Goal: Information Seeking & Learning: Check status

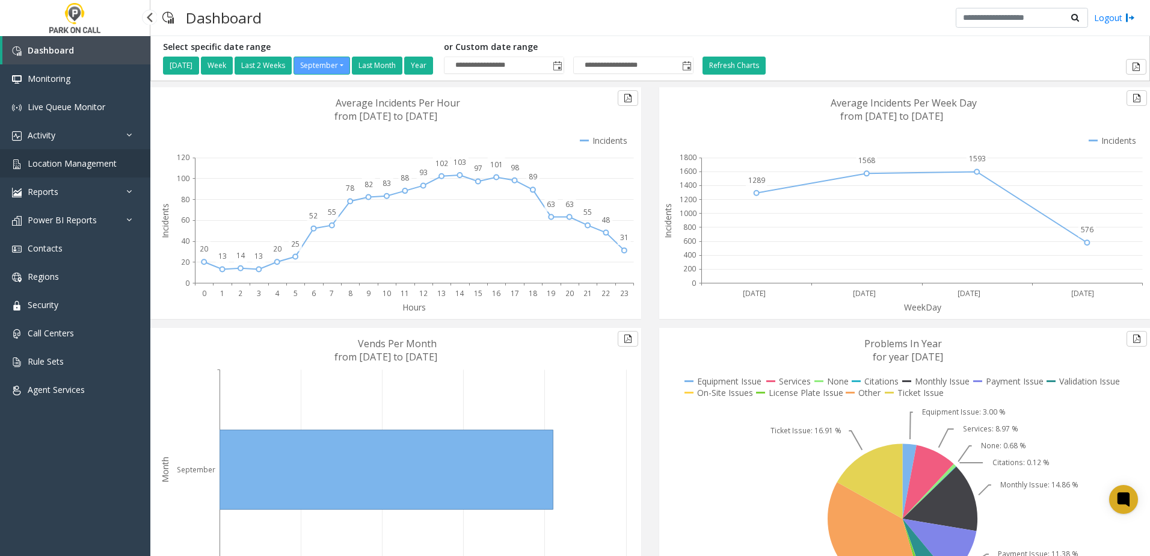
click at [81, 158] on span "Location Management" at bounding box center [72, 163] width 89 height 11
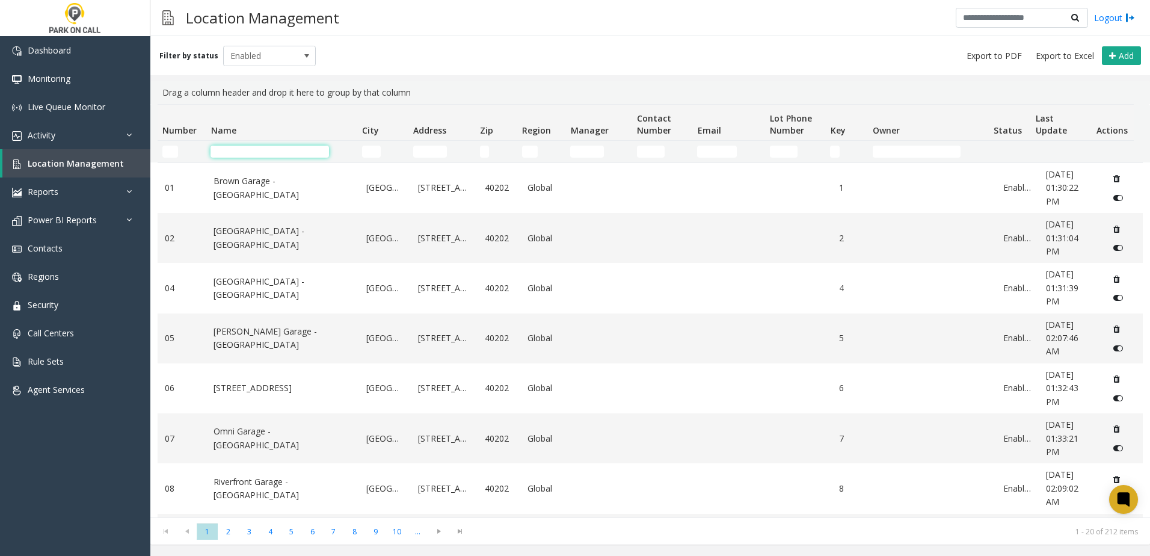
click at [239, 155] on input "Name Filter" at bounding box center [270, 152] width 118 height 12
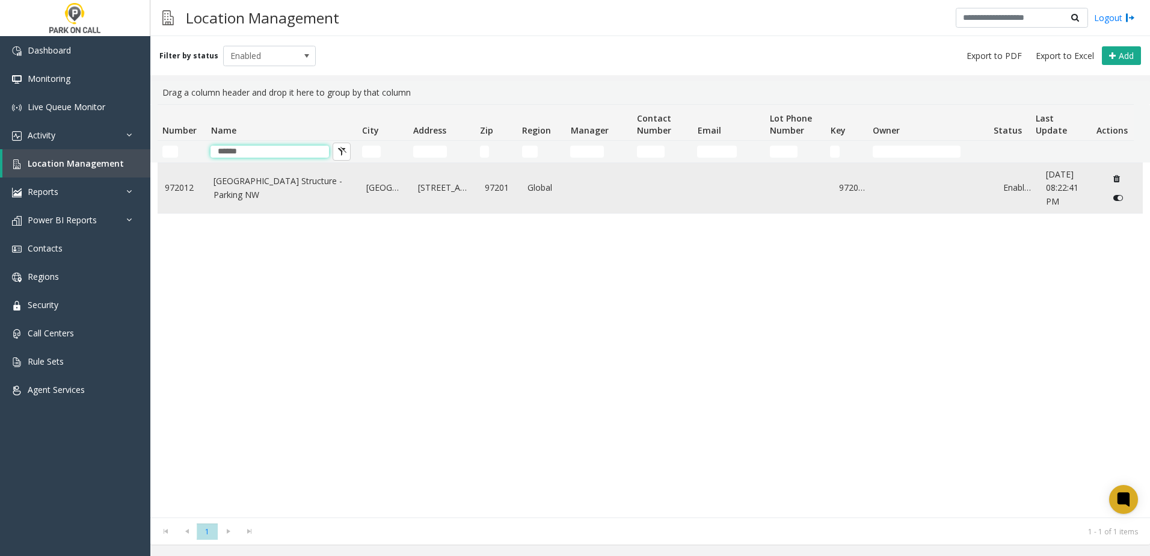
type input "*****"
click at [207, 186] on td "[GEOGRAPHIC_DATA] Structure - Parking NW" at bounding box center [282, 188] width 153 height 50
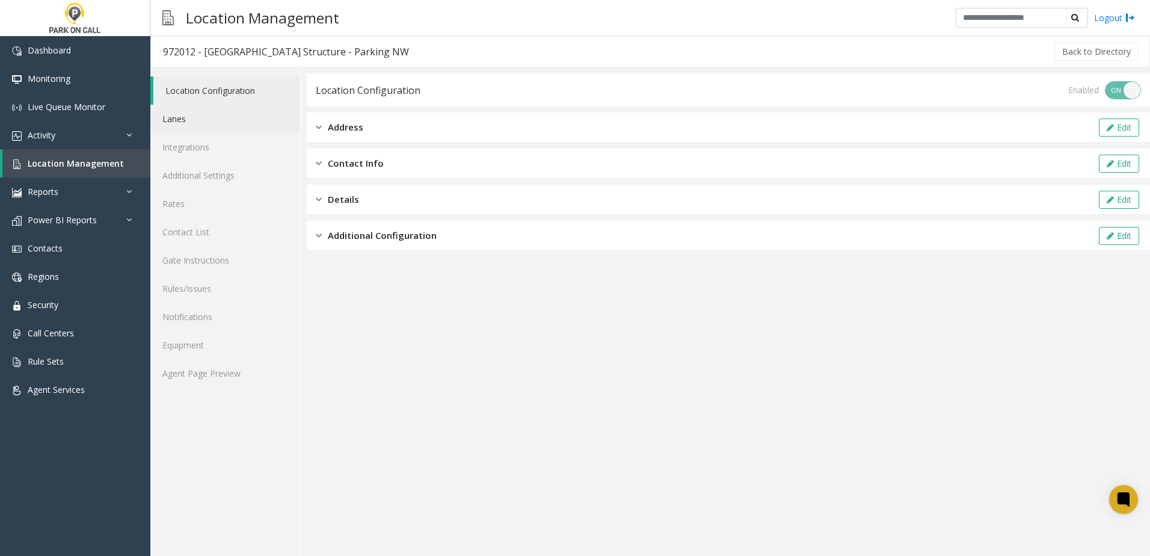
click at [201, 112] on link "Lanes" at bounding box center [225, 119] width 150 height 28
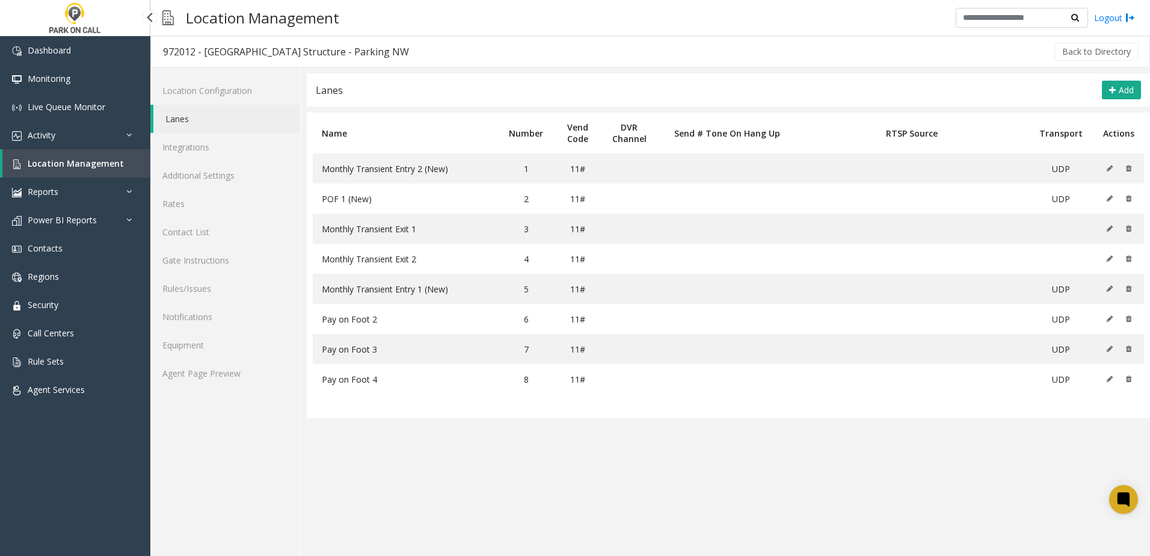
click at [83, 158] on span "Location Management" at bounding box center [76, 163] width 96 height 11
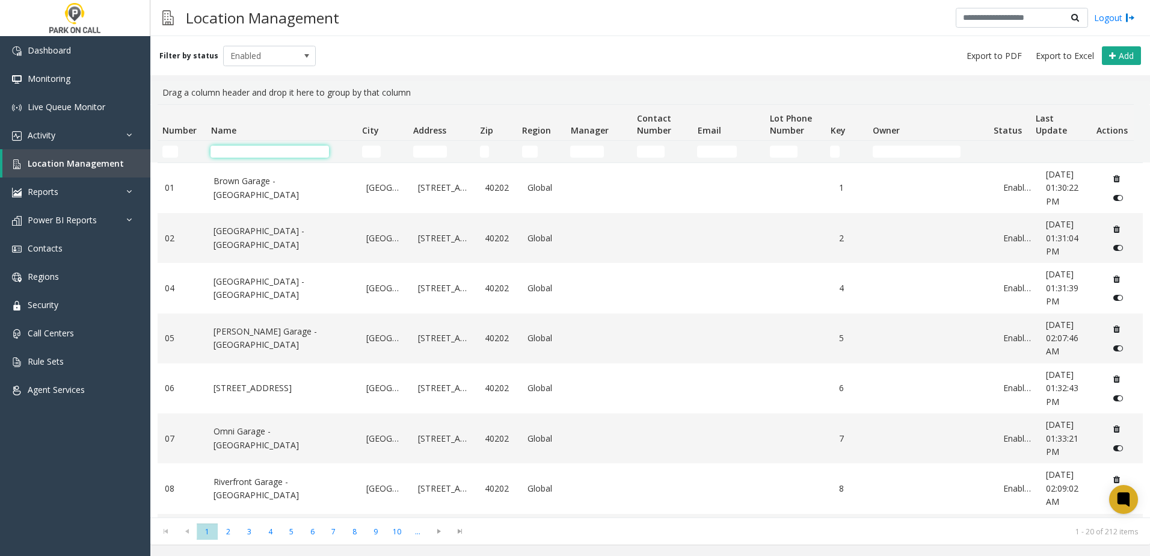
click at [267, 156] on input "Name Filter" at bounding box center [270, 152] width 118 height 12
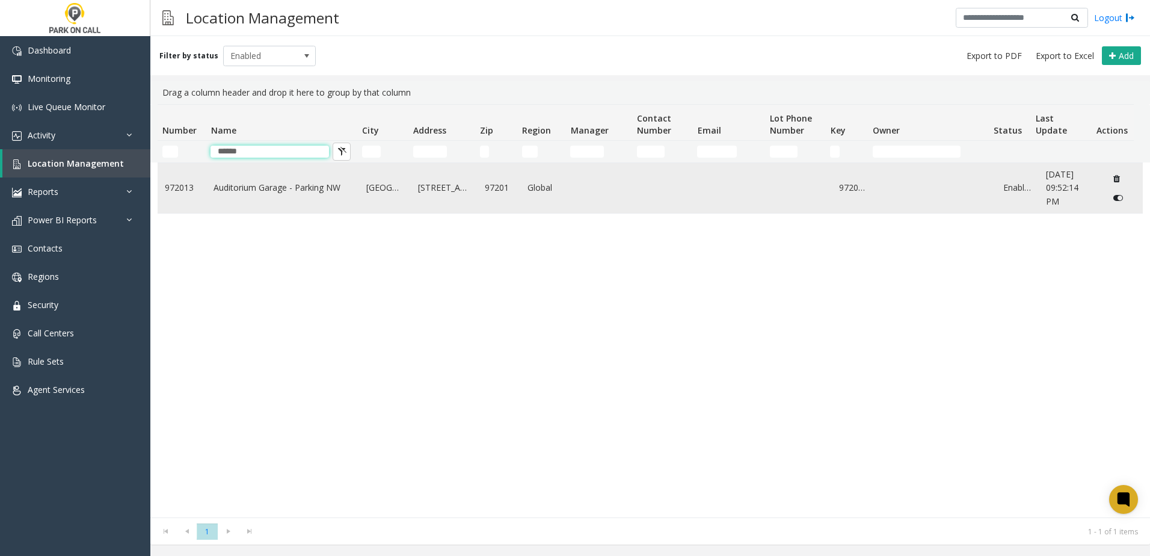
type input "******"
click at [272, 195] on td "Auditorium Garage - Parking NW" at bounding box center [282, 188] width 153 height 50
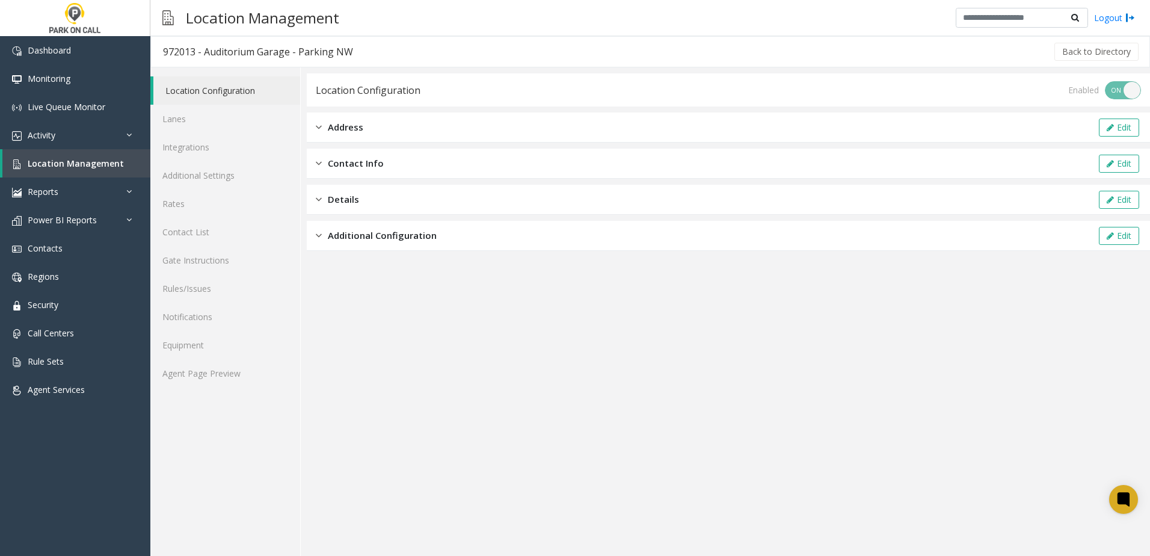
click at [386, 318] on app-location-configuration "Location Configuration Enabled ON OFF Address Edit Contact Info Edit Details Ed…" at bounding box center [728, 314] width 843 height 482
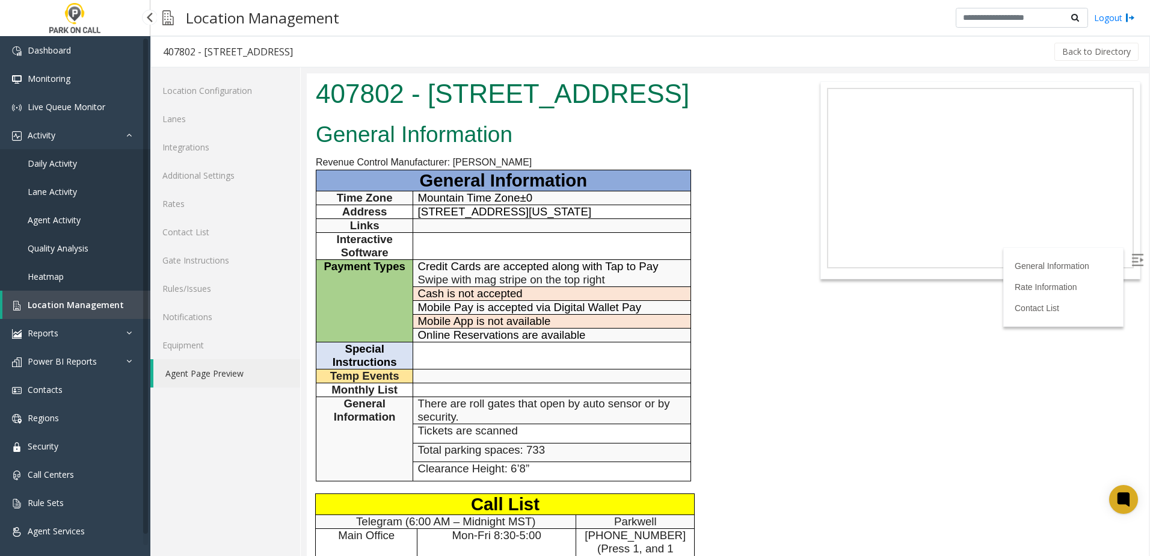
click at [90, 306] on span "Location Management" at bounding box center [76, 304] width 96 height 11
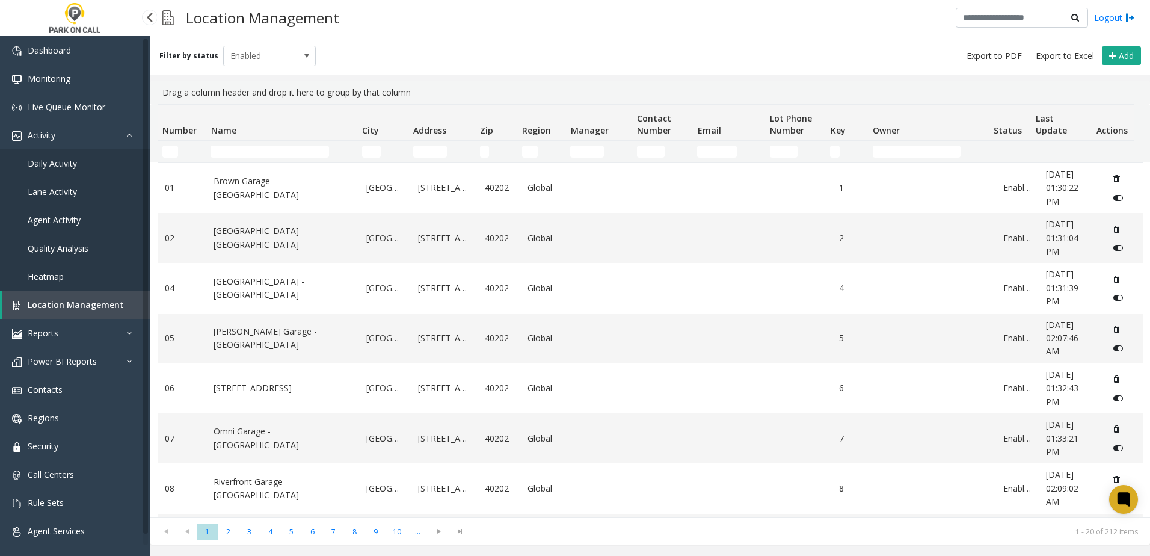
click at [67, 156] on link "Daily Activity" at bounding box center [75, 163] width 150 height 28
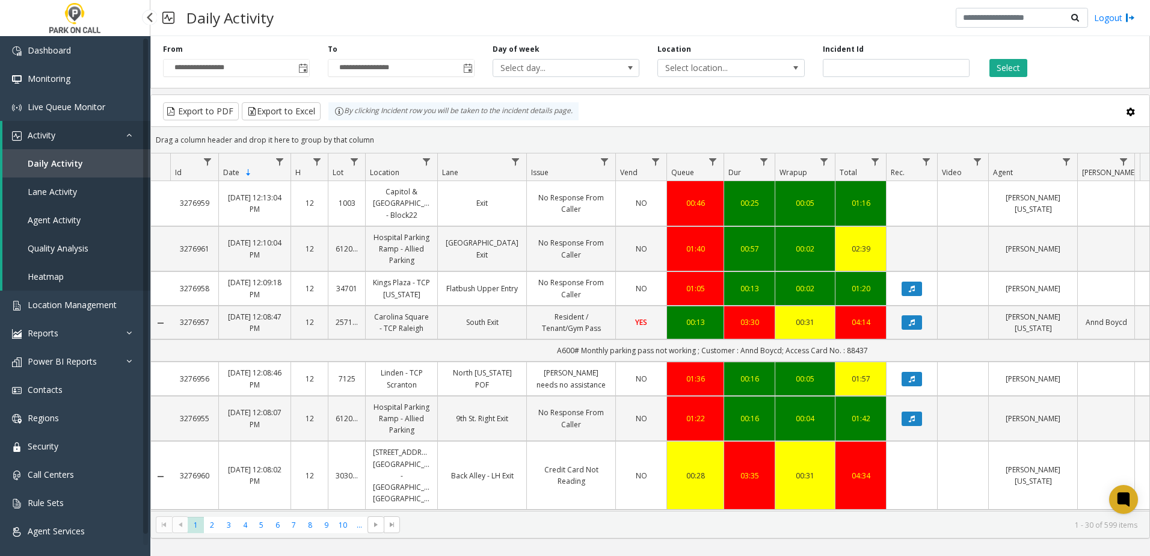
click at [67, 226] on link "Agent Activity" at bounding box center [76, 220] width 148 height 28
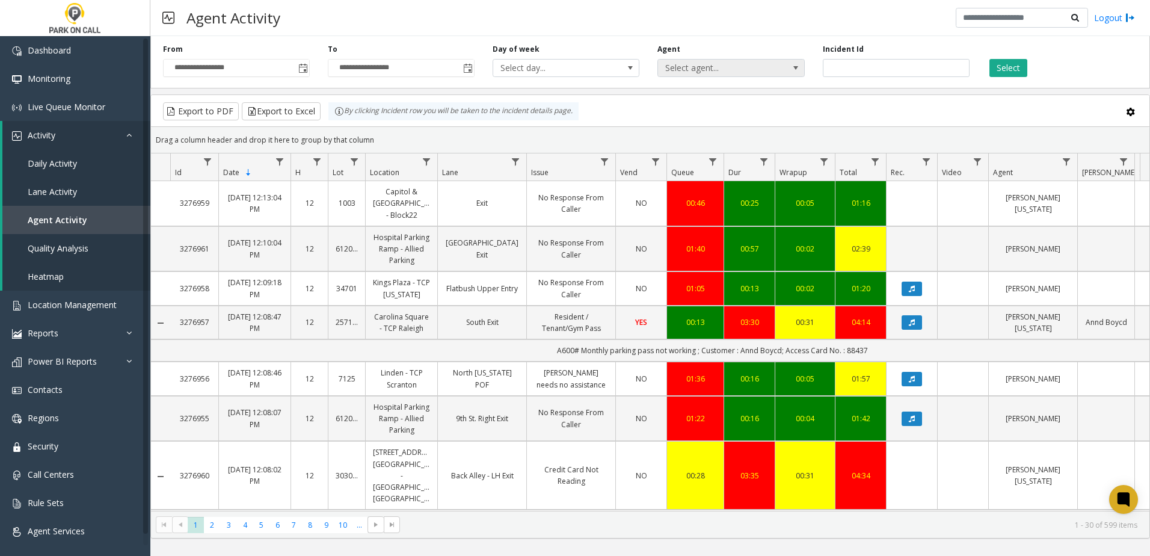
click at [716, 67] on span "Select agent..." at bounding box center [716, 68] width 117 height 17
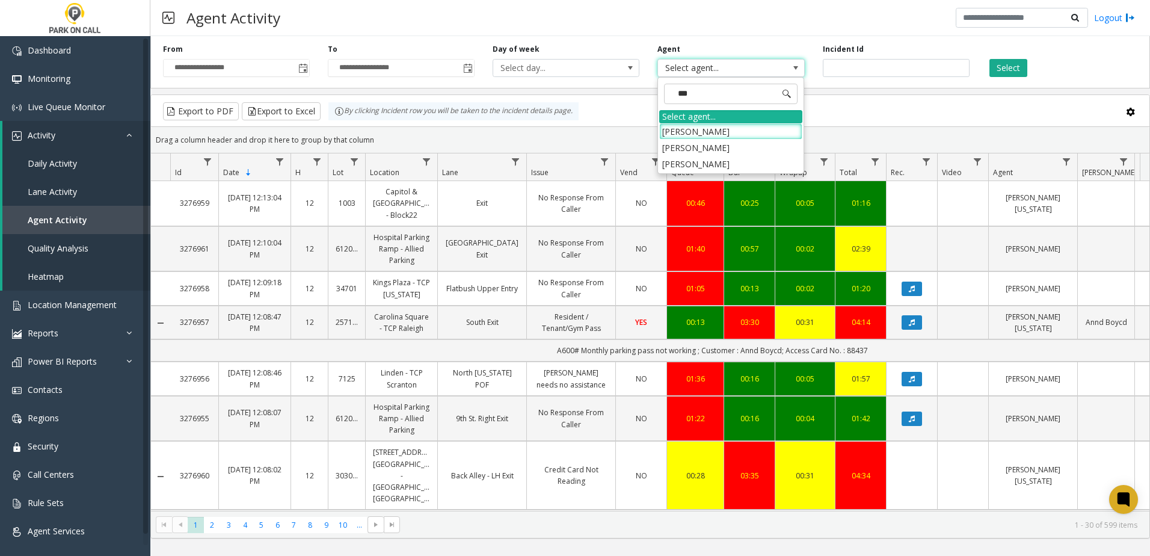
type input "****"
click at [743, 147] on li "[PERSON_NAME]" at bounding box center [730, 148] width 143 height 16
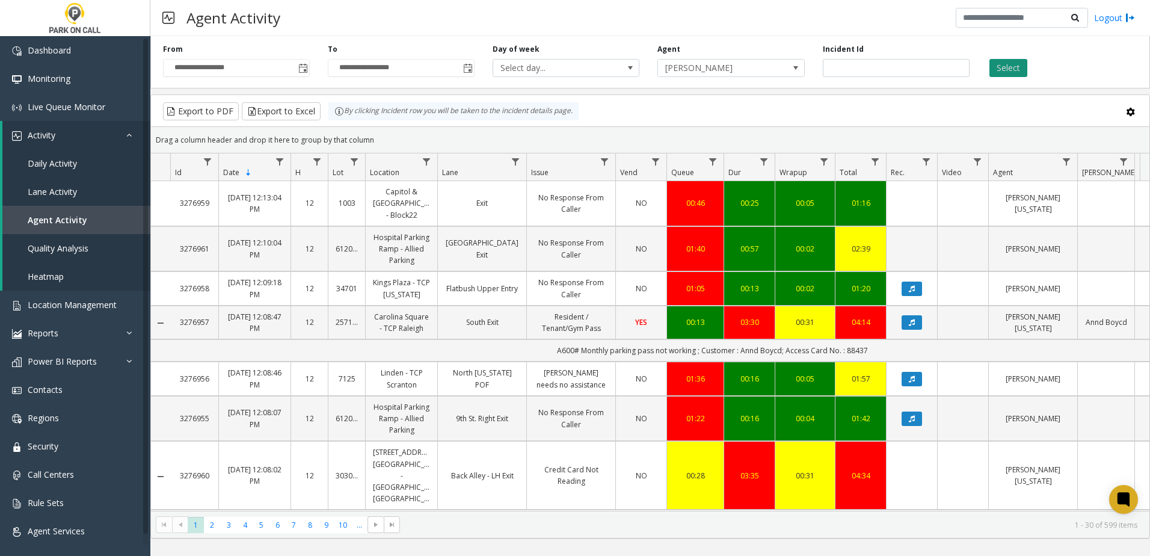
click at [1003, 68] on button "Select" at bounding box center [1008, 68] width 38 height 18
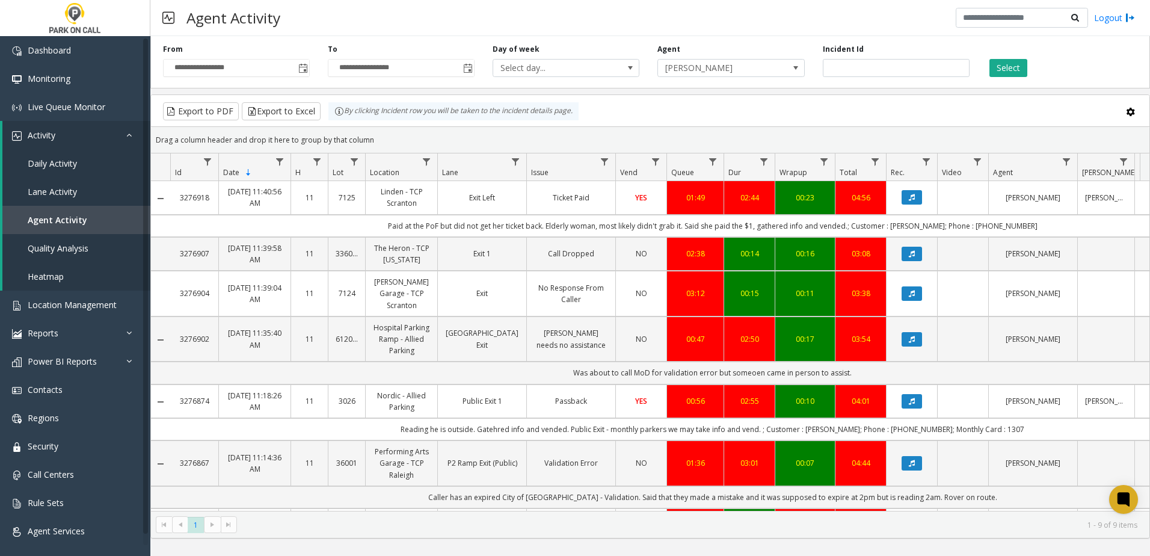
click at [1030, 220] on td "Paid at the PoF but did not get her ticket back. Elderly woman, most likely did…" at bounding box center [712, 226] width 1084 height 22
click at [537, 135] on div "Drag a column header and drop it here to group by that column" at bounding box center [650, 139] width 998 height 21
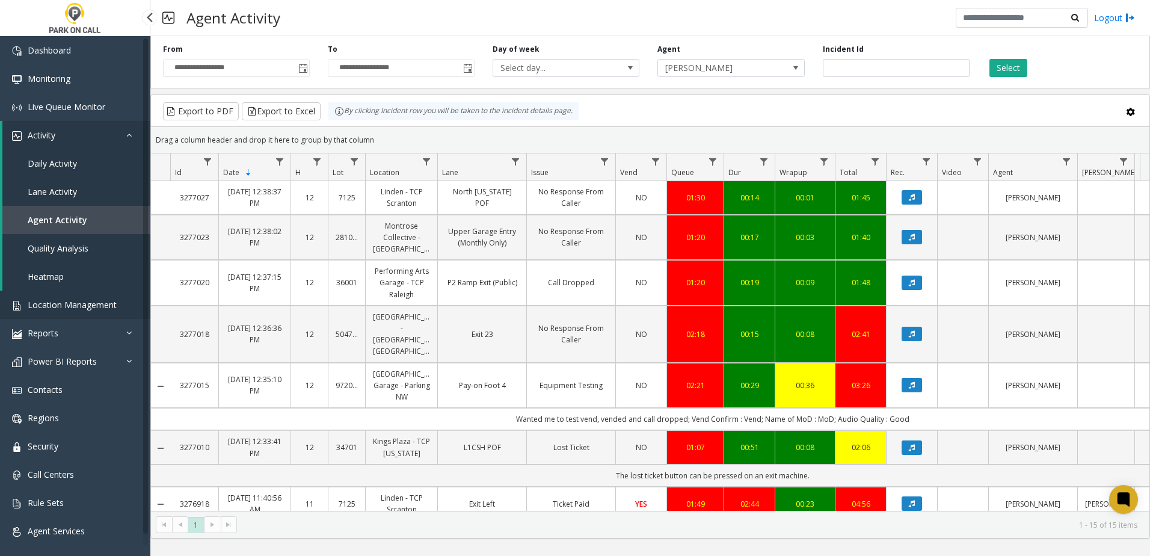
click at [64, 300] on span "Location Management" at bounding box center [72, 304] width 89 height 11
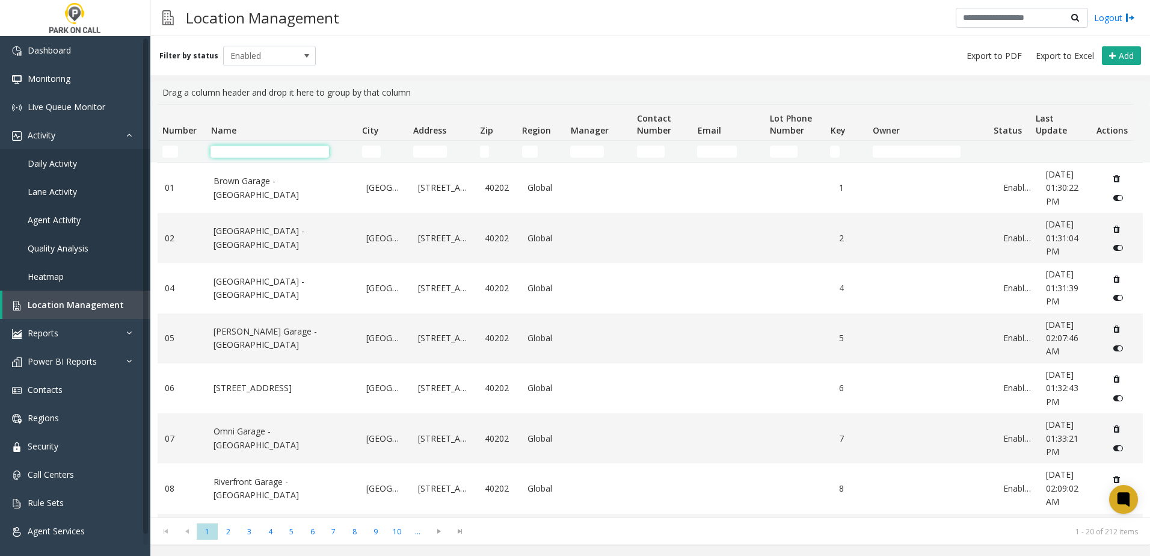
click at [245, 150] on input "Name Filter" at bounding box center [270, 152] width 118 height 12
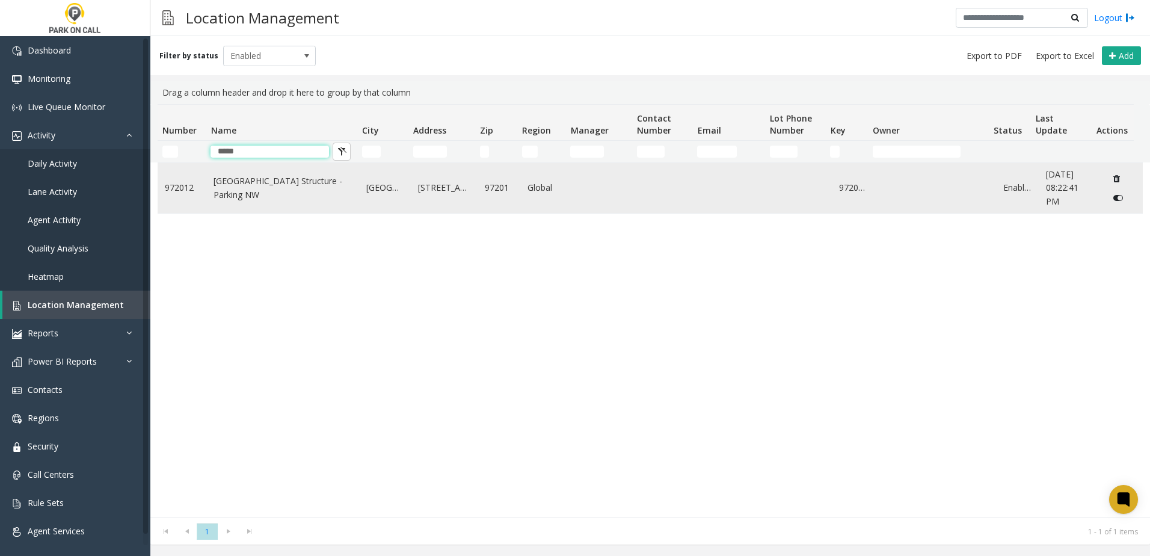
type input "*****"
click at [207, 187] on td "[GEOGRAPHIC_DATA] Structure - Parking NW" at bounding box center [282, 188] width 153 height 50
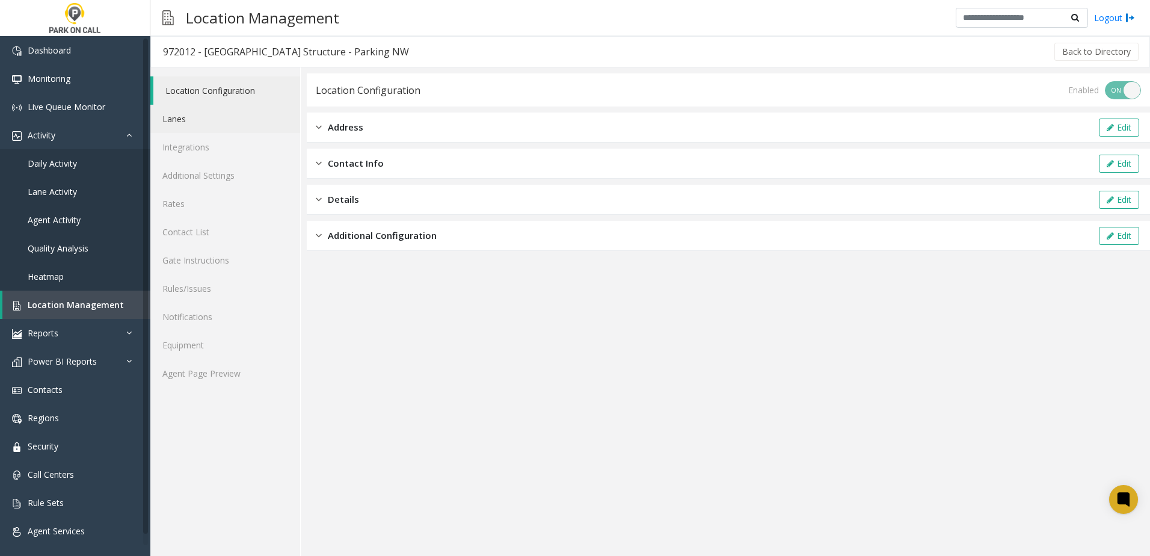
click at [208, 127] on link "Lanes" at bounding box center [225, 119] width 150 height 28
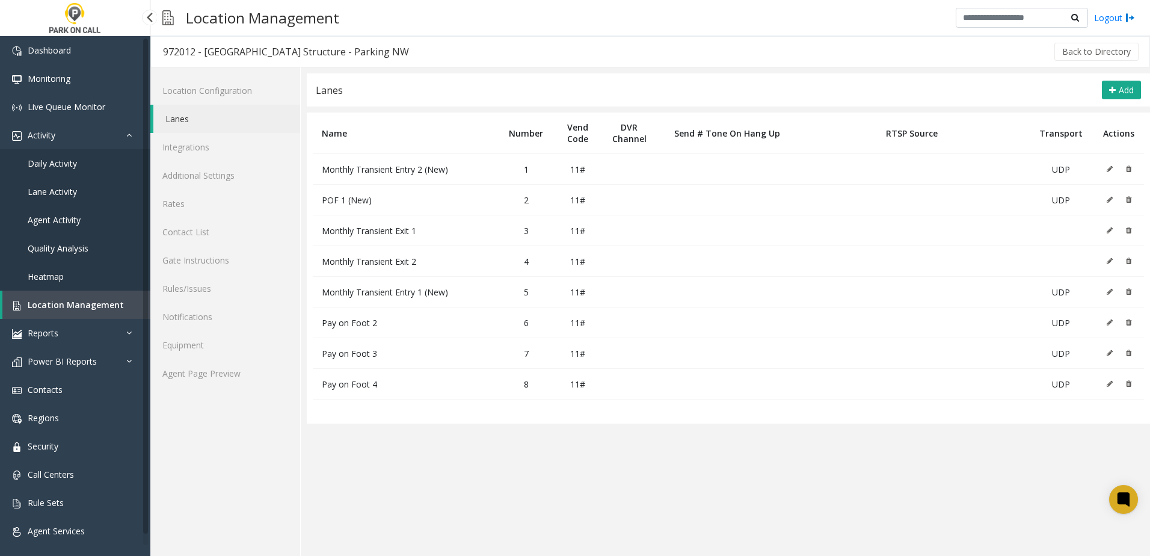
click at [87, 312] on link "Location Management" at bounding box center [76, 305] width 148 height 28
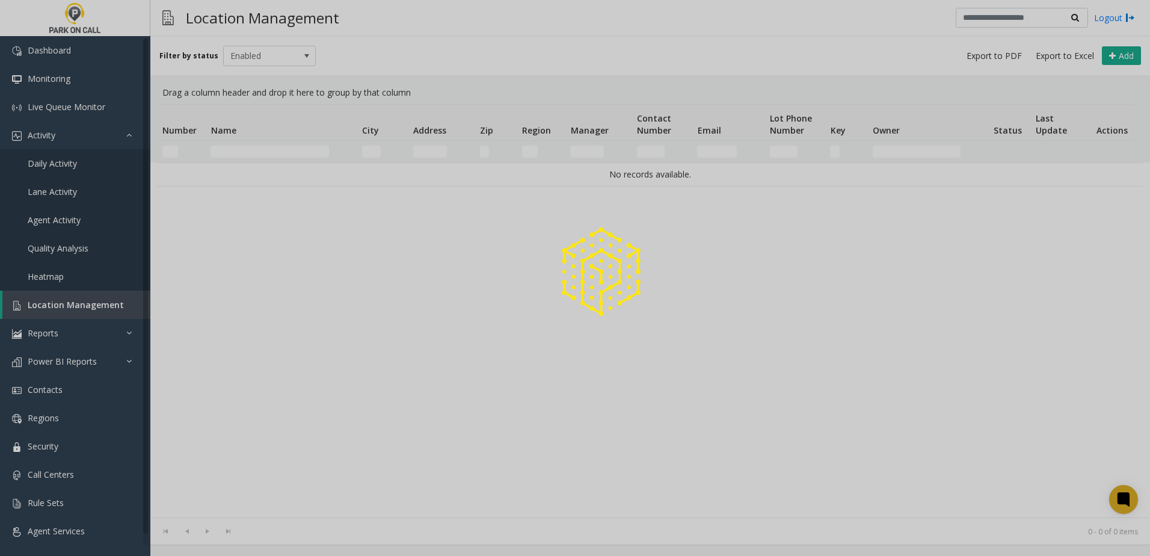
click at [259, 155] on div at bounding box center [575, 278] width 1150 height 556
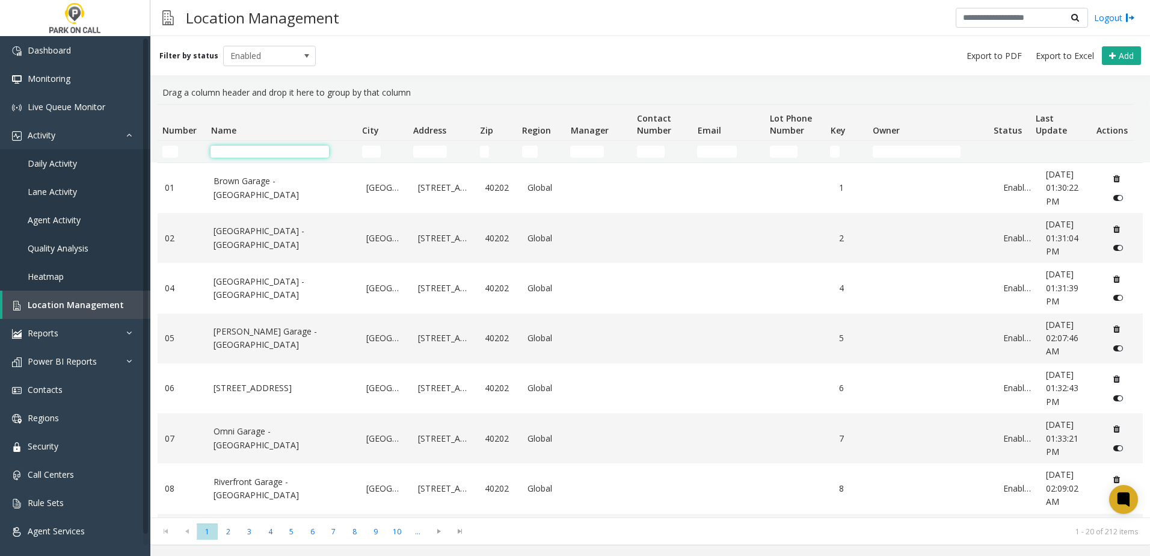
click at [257, 153] on input "Name Filter" at bounding box center [270, 152] width 118 height 12
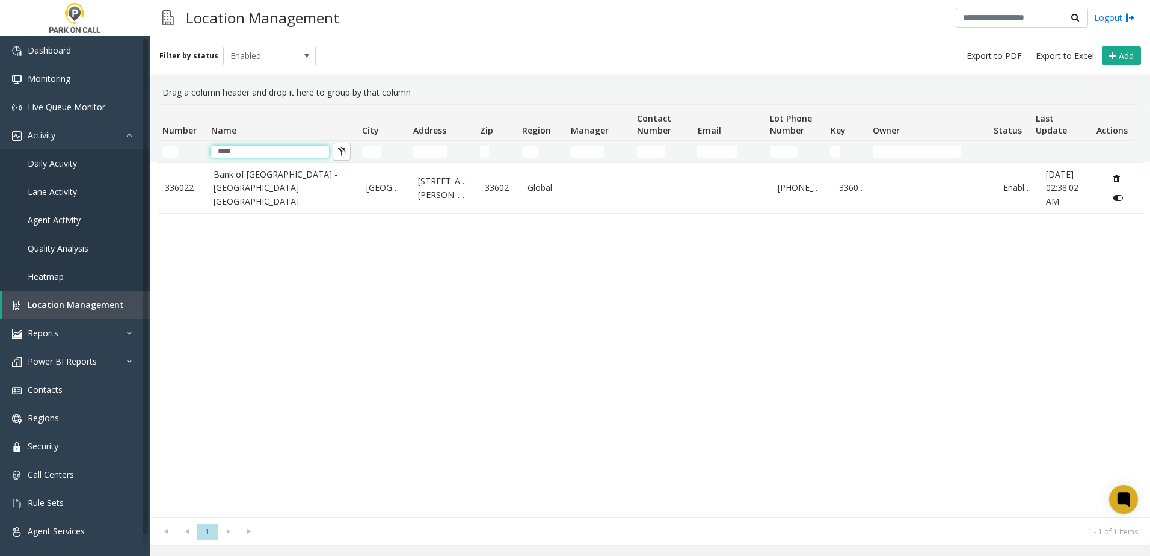
type input "****"
click at [344, 317] on div "336022 [GEOGRAPHIC_DATA] - [GEOGRAPHIC_DATA] [GEOGRAPHIC_DATA] [GEOGRAPHIC_DATA…" at bounding box center [650, 339] width 985 height 355
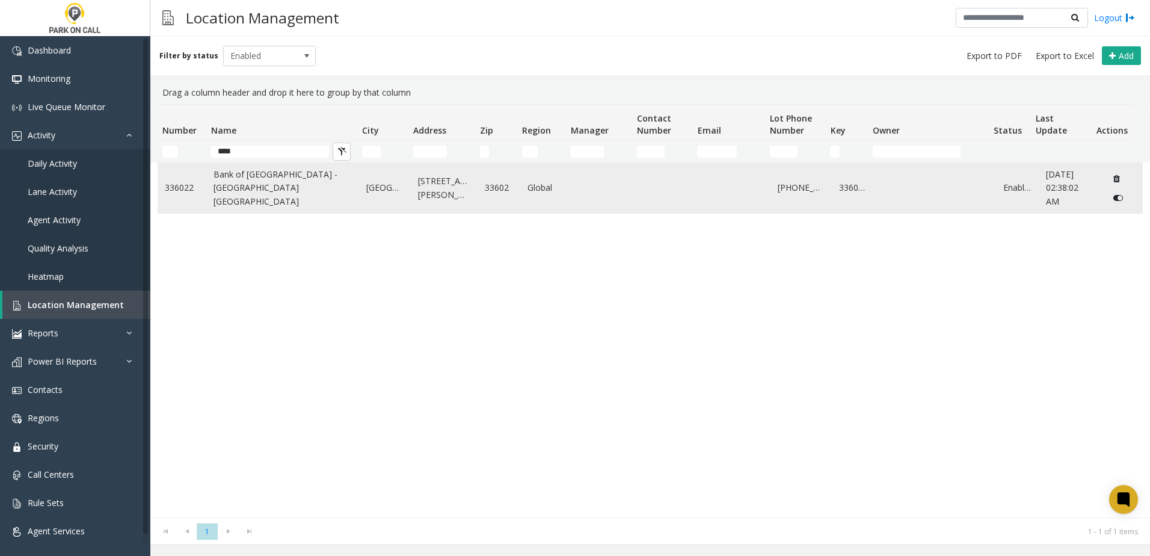
click at [238, 198] on link "Bank of [GEOGRAPHIC_DATA] - [GEOGRAPHIC_DATA] [GEOGRAPHIC_DATA]" at bounding box center [283, 188] width 138 height 40
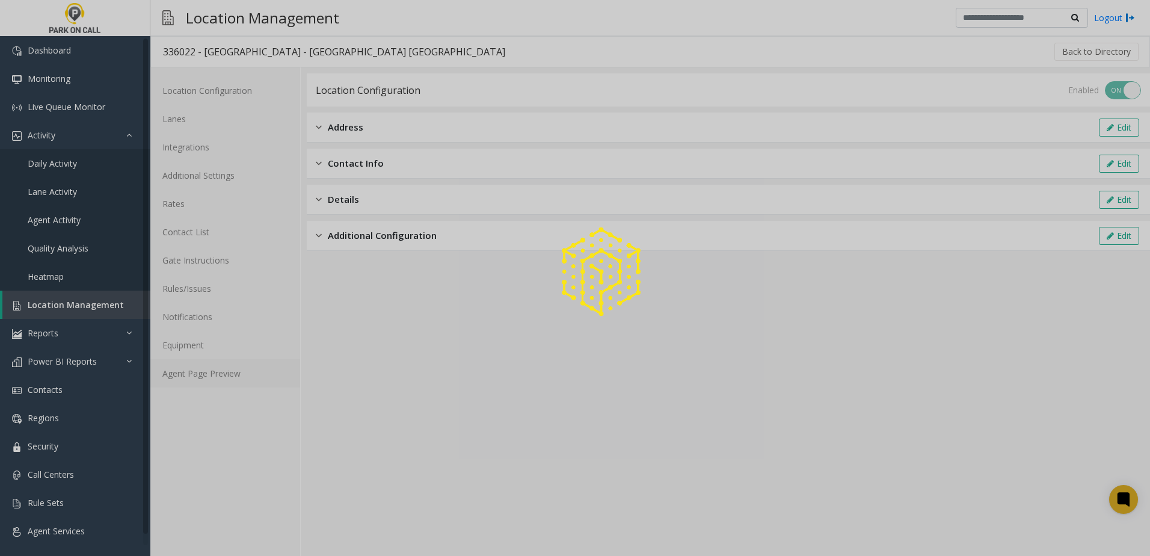
click at [213, 372] on link "Agent Page Preview" at bounding box center [225, 373] width 150 height 28
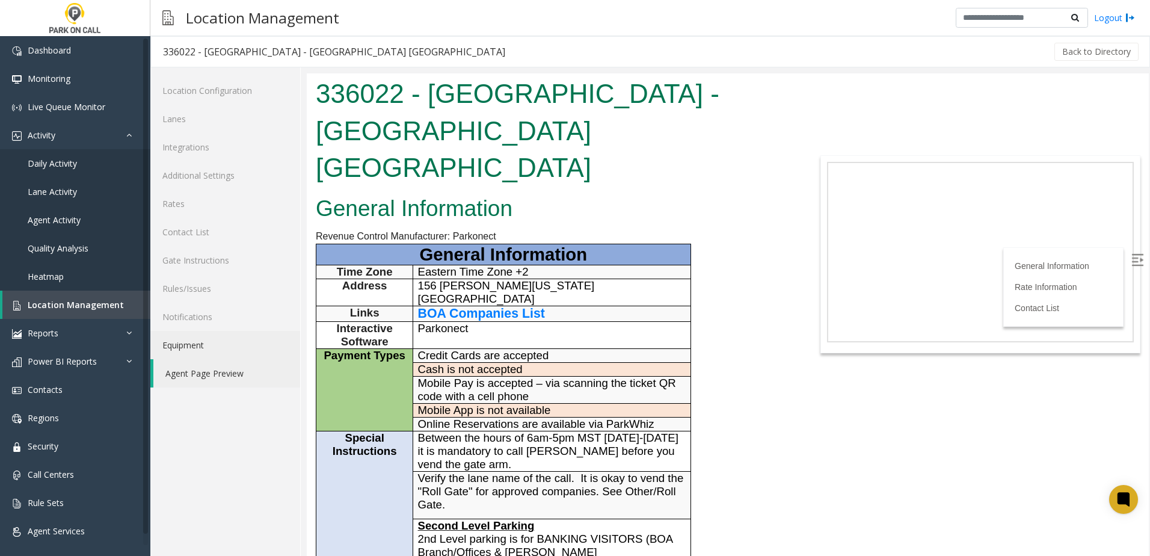
scroll to position [180, 0]
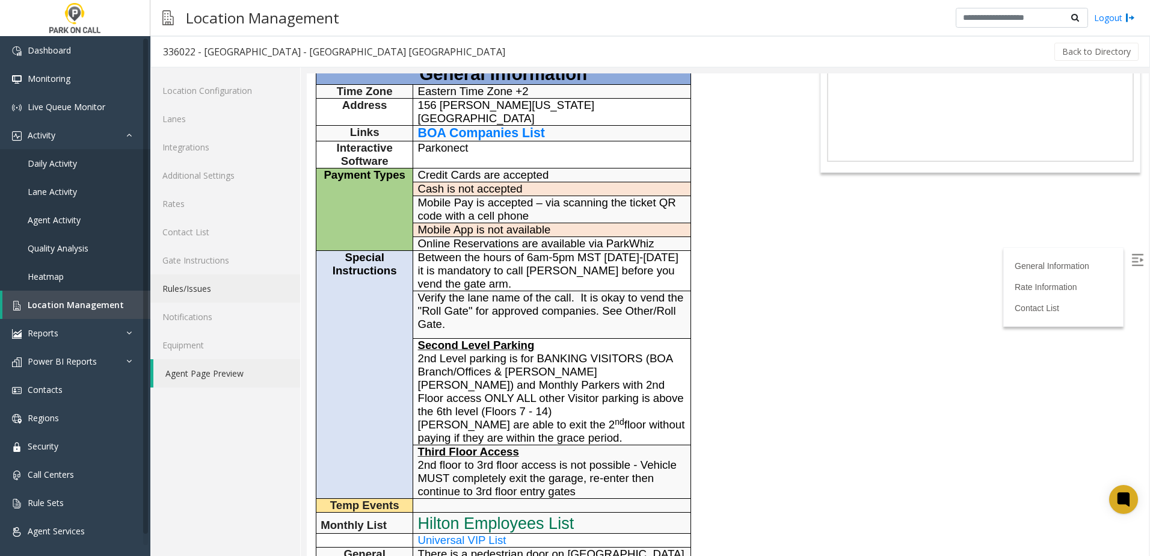
click at [214, 293] on link "Rules/Issues" at bounding box center [225, 288] width 150 height 28
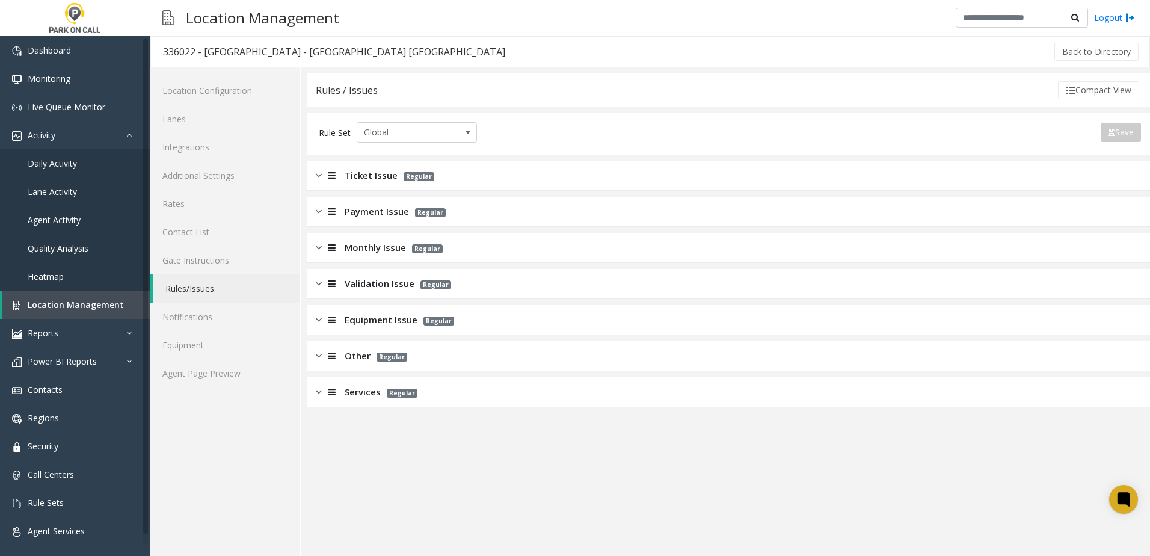
click at [380, 248] on span "Monthly Issue" at bounding box center [375, 248] width 61 height 14
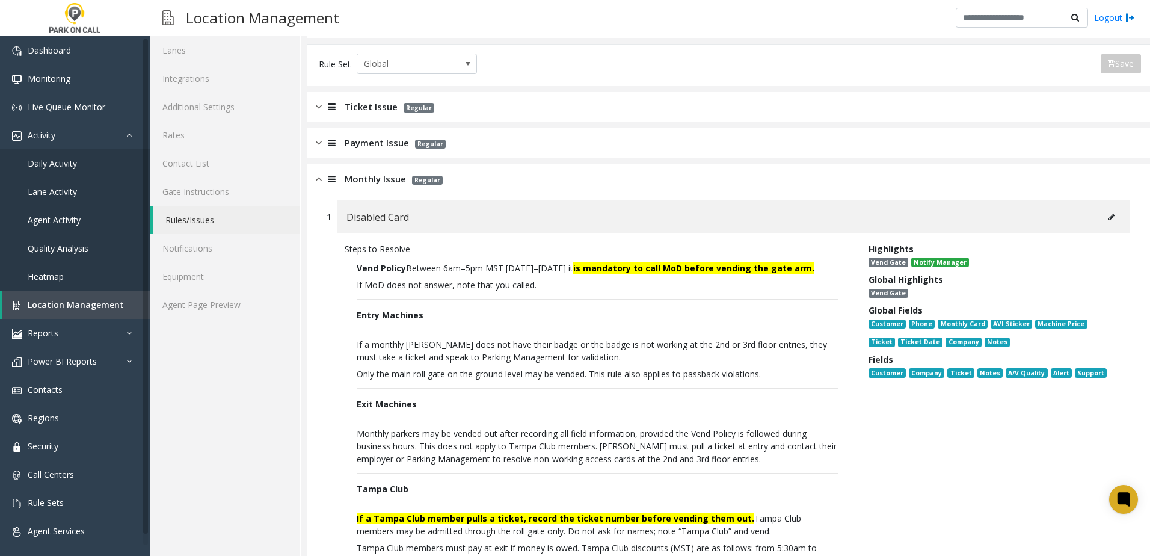
scroll to position [60, 0]
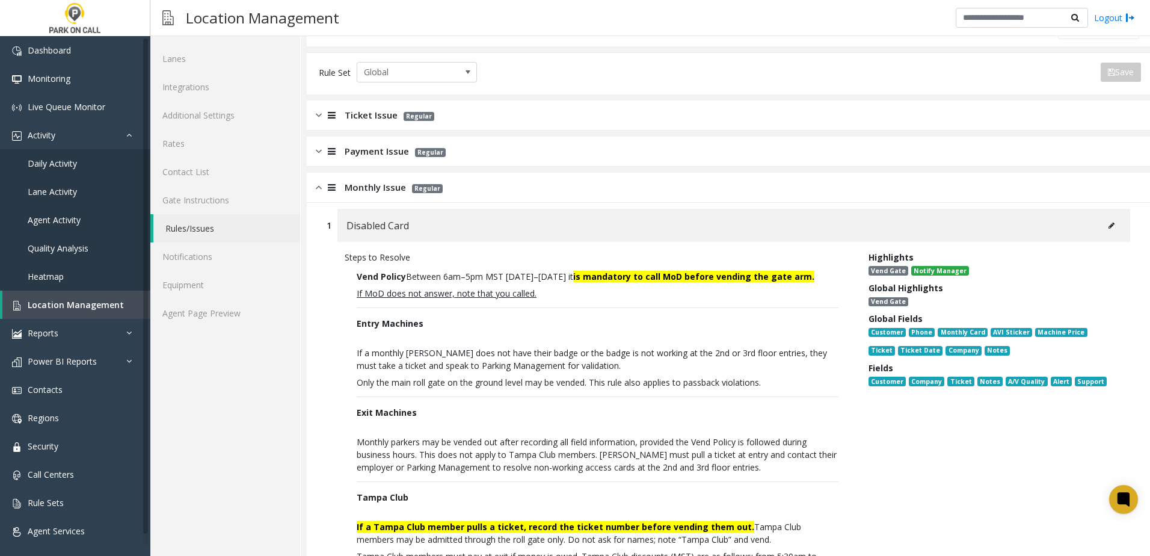
click at [368, 194] on span "Monthly Issue" at bounding box center [375, 187] width 61 height 14
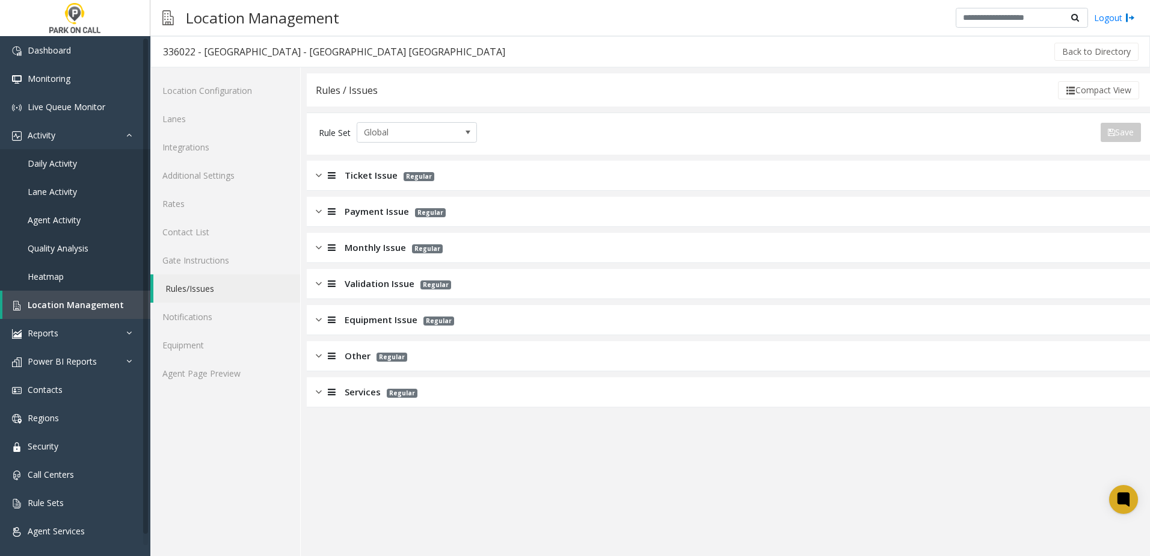
scroll to position [0, 0]
click at [104, 303] on span "Location Management" at bounding box center [76, 304] width 96 height 11
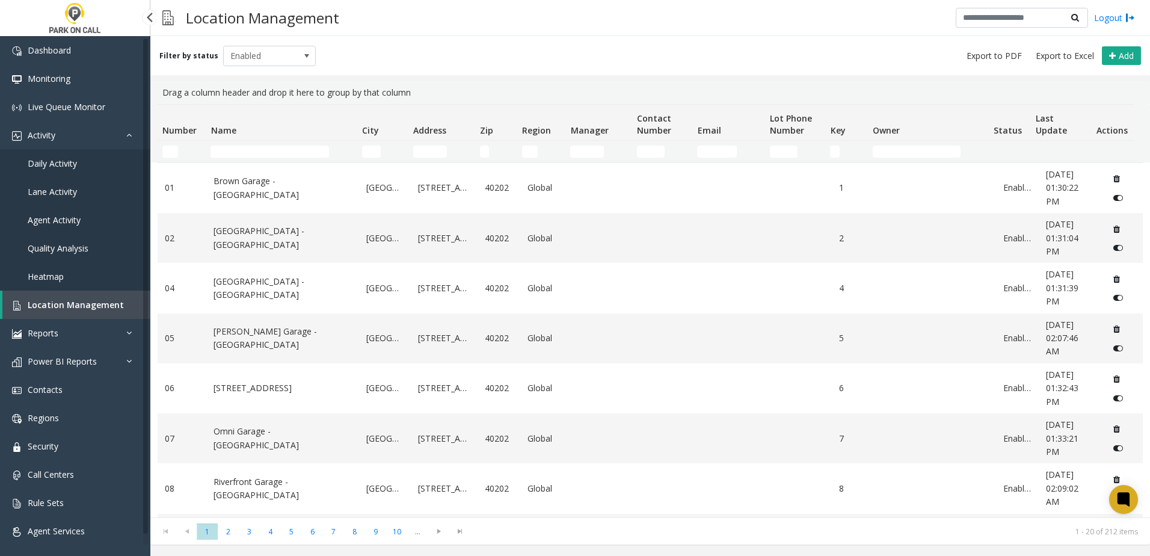
click at [105, 162] on link "Daily Activity" at bounding box center [75, 163] width 150 height 28
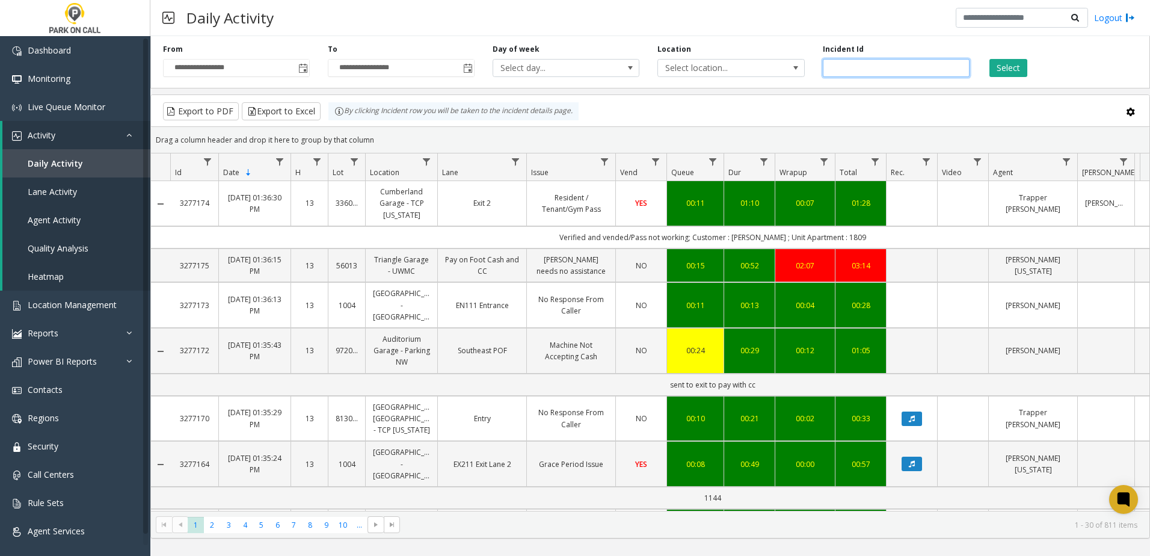
click at [848, 68] on input "number" at bounding box center [896, 68] width 147 height 18
click at [1008, 75] on button "Select" at bounding box center [1008, 68] width 38 height 18
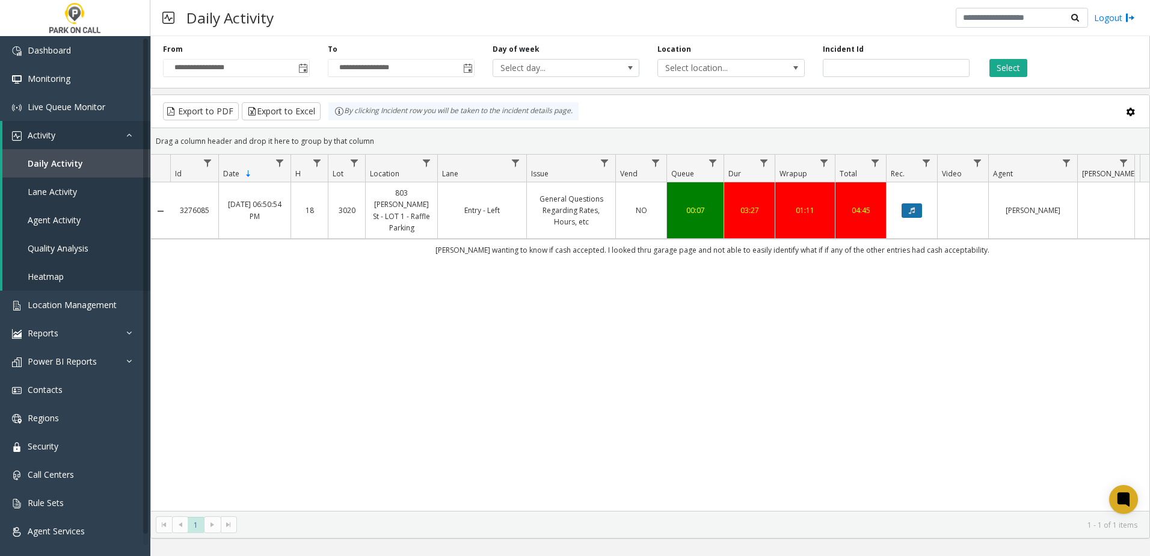
click at [919, 205] on button "Data table" at bounding box center [912, 210] width 20 height 14
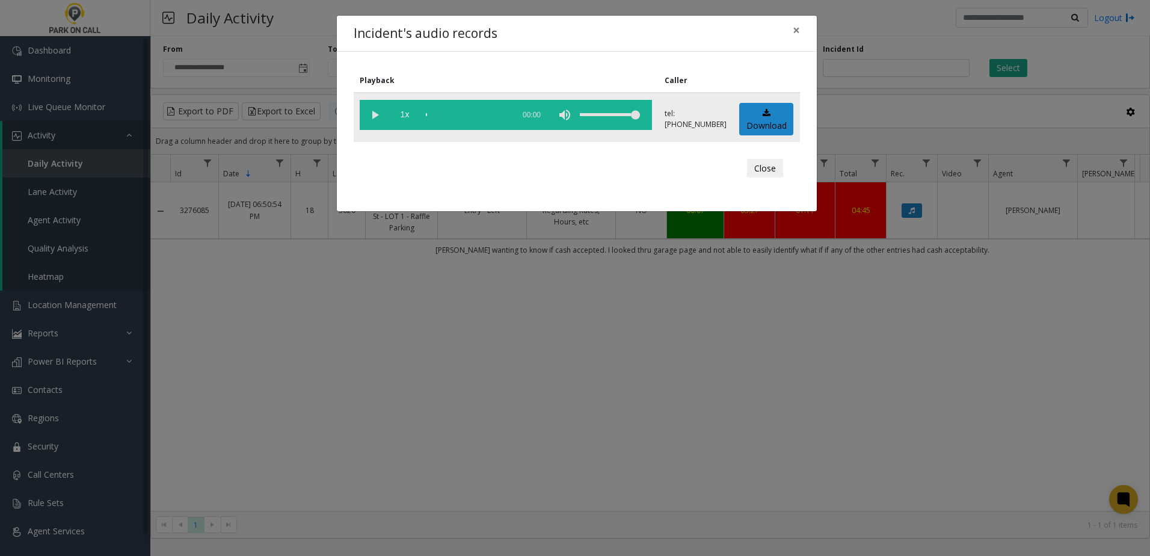
click at [373, 117] on vg-play-pause at bounding box center [375, 115] width 30 height 30
click at [406, 114] on span "1x" at bounding box center [405, 115] width 30 height 30
click at [406, 113] on span "1.5x" at bounding box center [405, 115] width 30 height 30
click at [402, 117] on span "2x" at bounding box center [405, 115] width 30 height 30
click at [404, 116] on span "0.5x" at bounding box center [405, 115] width 30 height 30
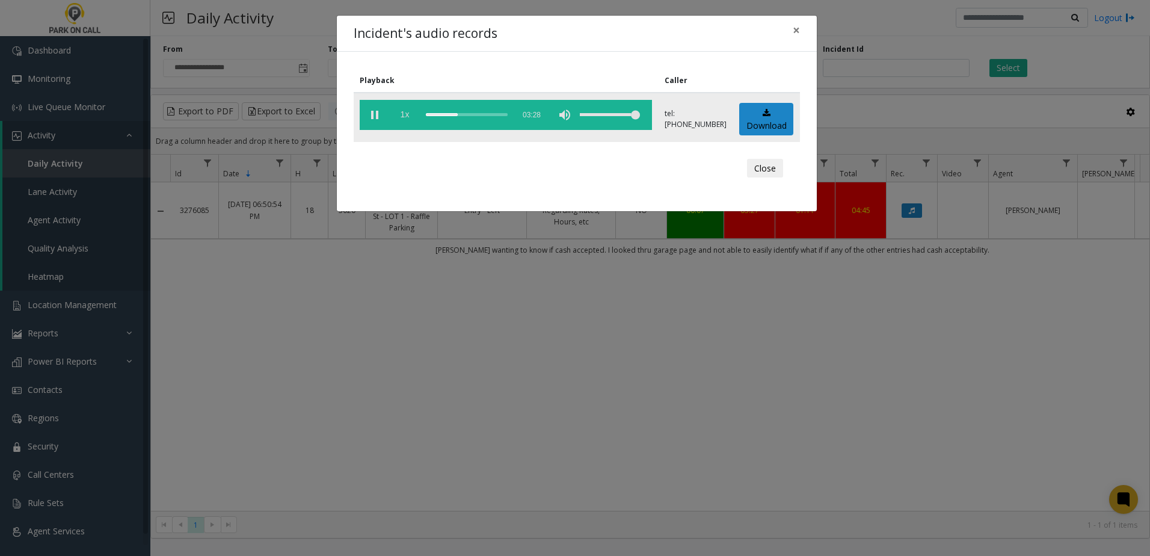
click at [404, 116] on span "1x" at bounding box center [405, 115] width 30 height 30
click at [463, 114] on div "scrub bar" at bounding box center [467, 115] width 82 height 30
click at [458, 115] on div "scrub bar" at bounding box center [467, 115] width 82 height 30
click at [790, 27] on button "×" at bounding box center [796, 30] width 24 height 29
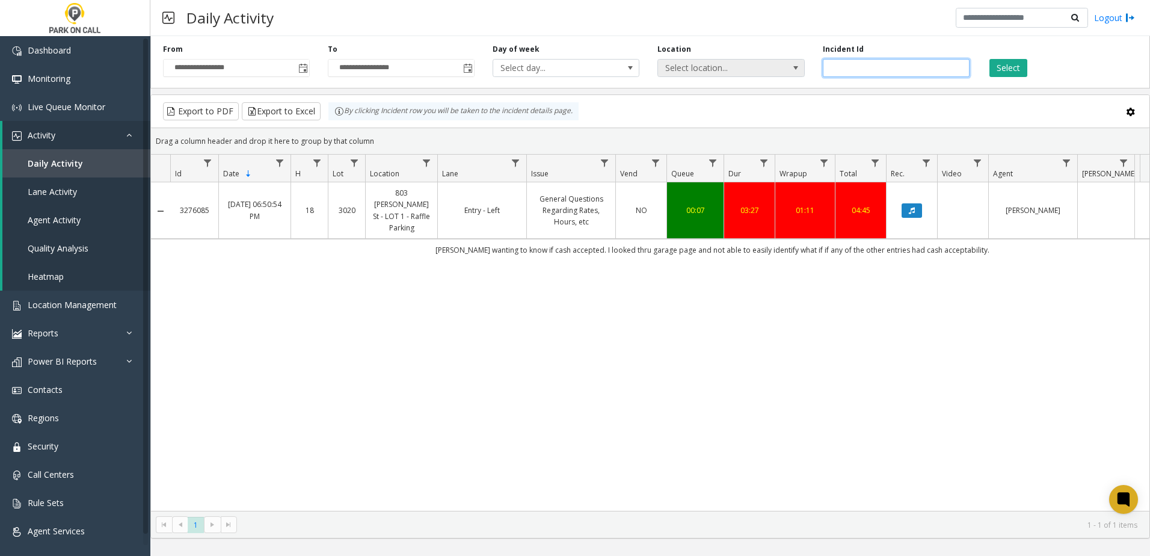
drag, startPoint x: 873, startPoint y: 66, endPoint x: 740, endPoint y: 73, distance: 133.7
click at [740, 73] on div "**********" at bounding box center [650, 59] width 1000 height 57
type input "*******"
click at [1023, 68] on button "Select" at bounding box center [1008, 68] width 38 height 18
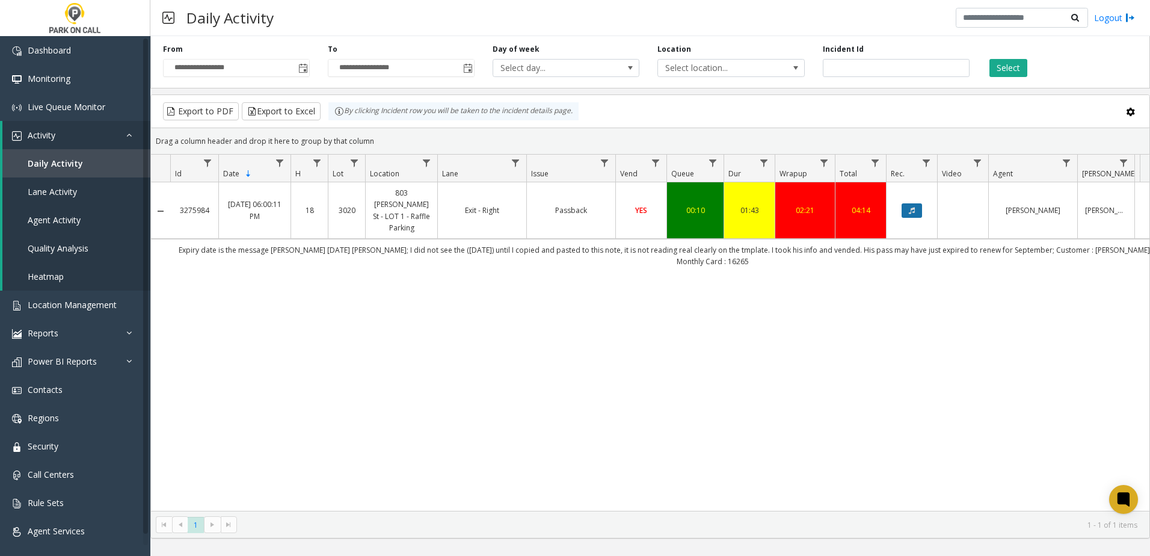
click at [917, 204] on button "Data table" at bounding box center [912, 210] width 20 height 14
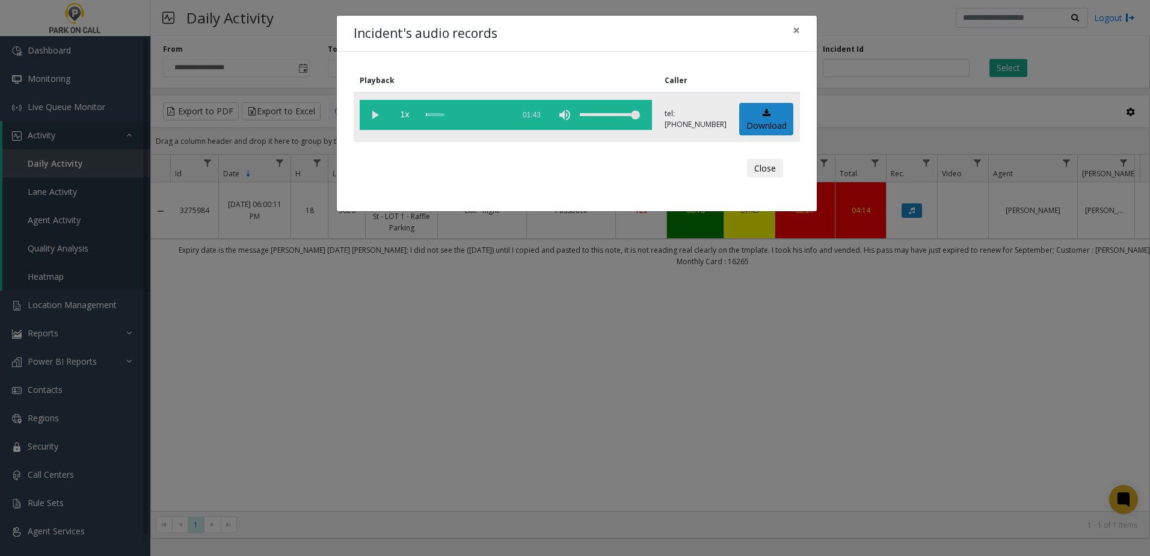
click at [381, 118] on vg-play-pause at bounding box center [375, 115] width 30 height 30
click at [483, 173] on div "Close" at bounding box center [576, 168] width 429 height 36
click at [491, 165] on div "Close" at bounding box center [576, 168] width 429 height 36
click at [798, 33] on span "×" at bounding box center [796, 30] width 7 height 17
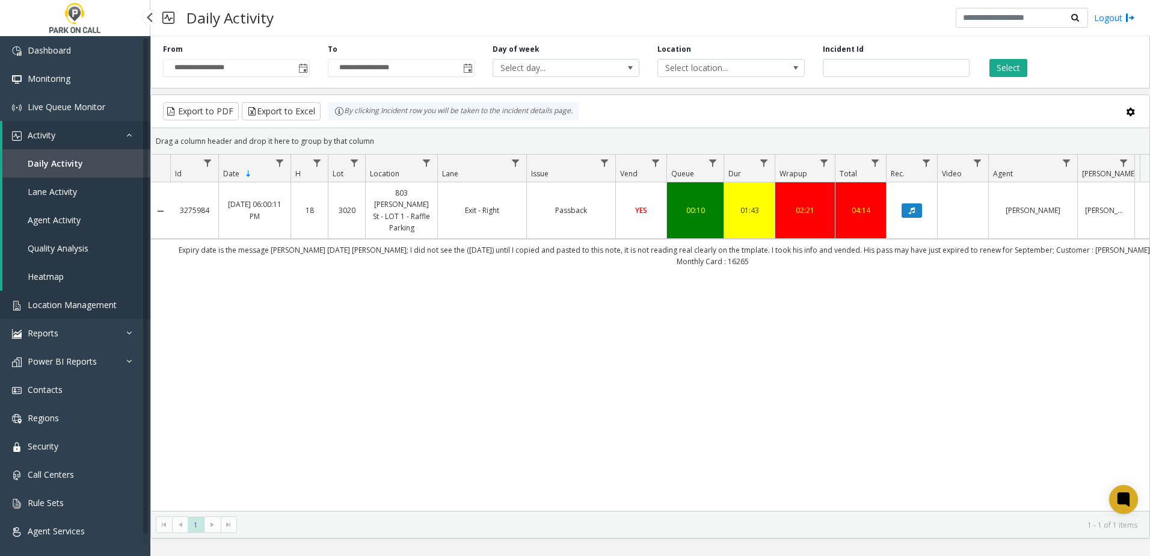
click at [79, 312] on link "Location Management" at bounding box center [75, 305] width 150 height 28
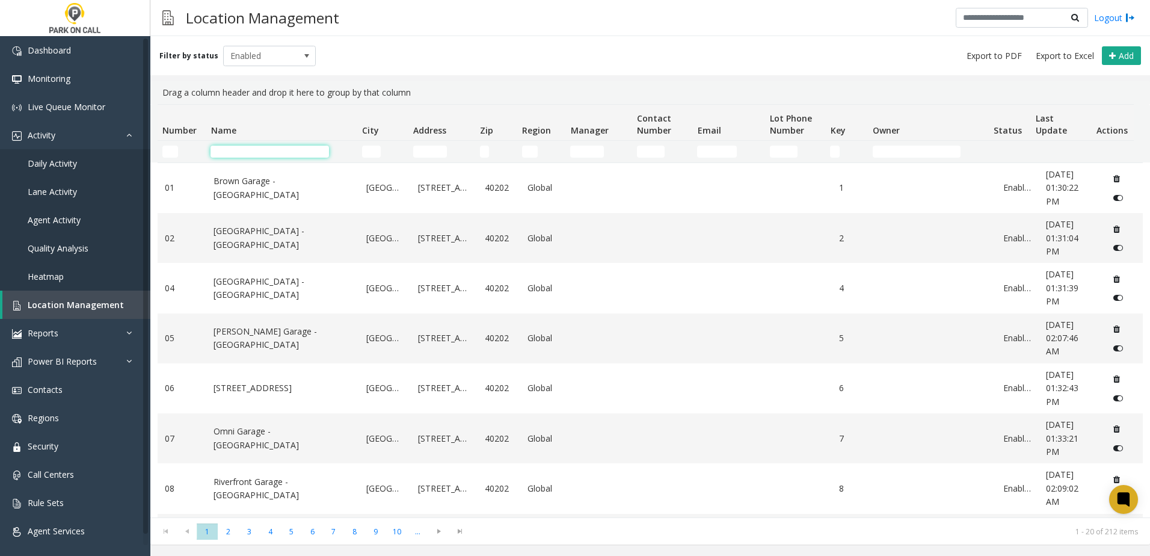
click at [268, 150] on input "Name Filter" at bounding box center [270, 152] width 118 height 12
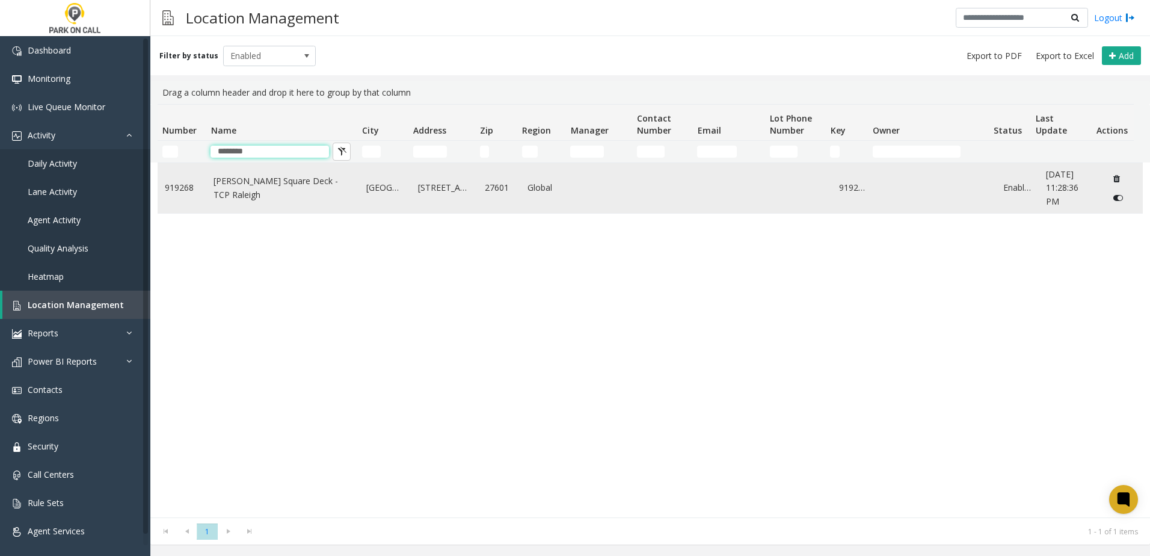
type input "********"
click at [280, 184] on link "[PERSON_NAME] Square Deck - TCP Raleigh" at bounding box center [283, 187] width 138 height 27
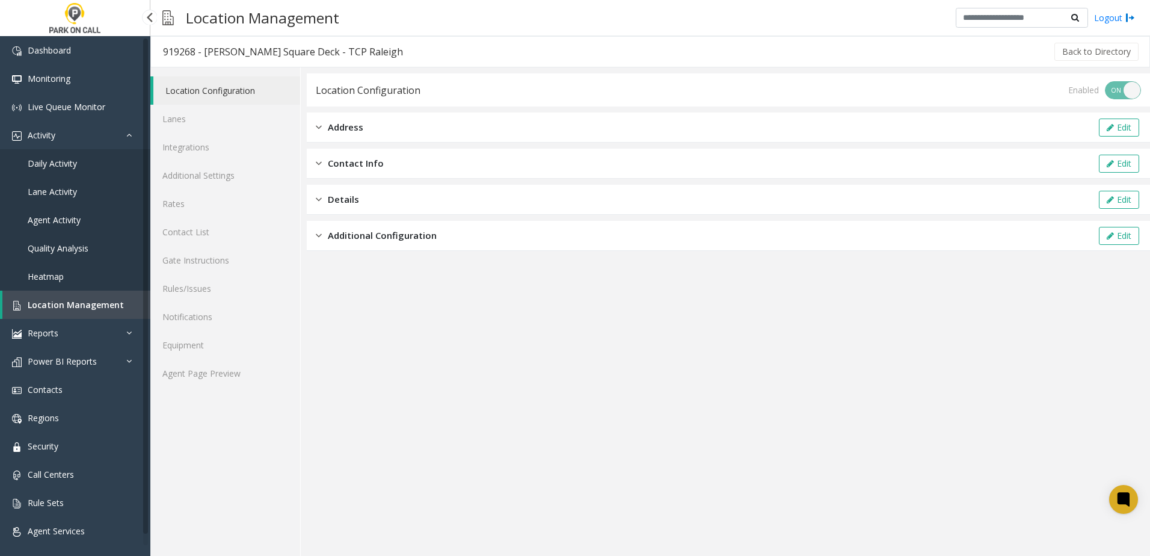
click at [79, 165] on link "Daily Activity" at bounding box center [75, 163] width 150 height 28
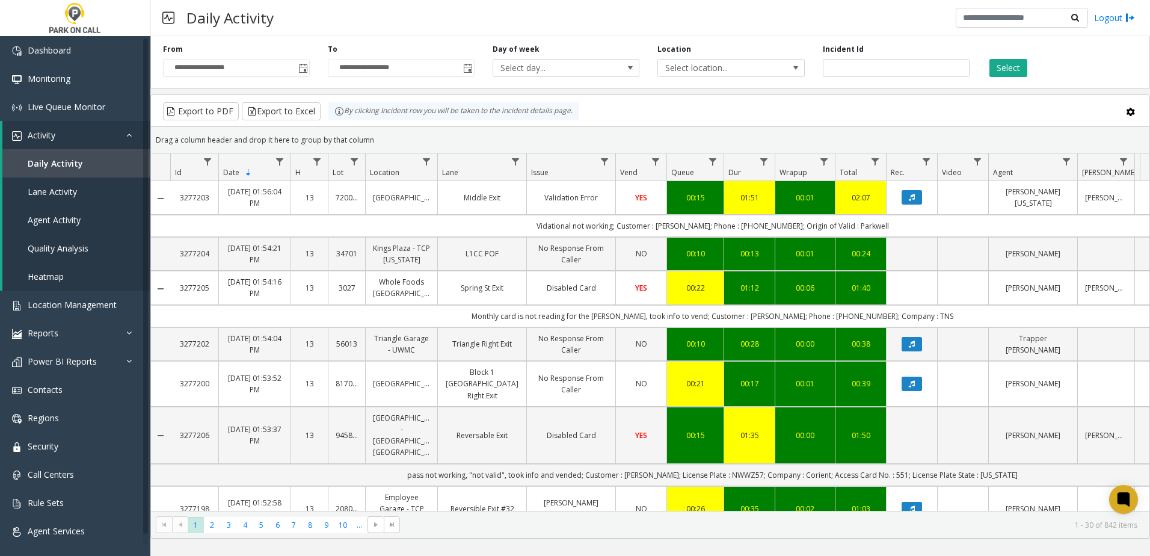
click at [313, 68] on div "**********" at bounding box center [236, 60] width 165 height 33
click at [308, 66] on span "Toggle popup" at bounding box center [303, 69] width 10 height 10
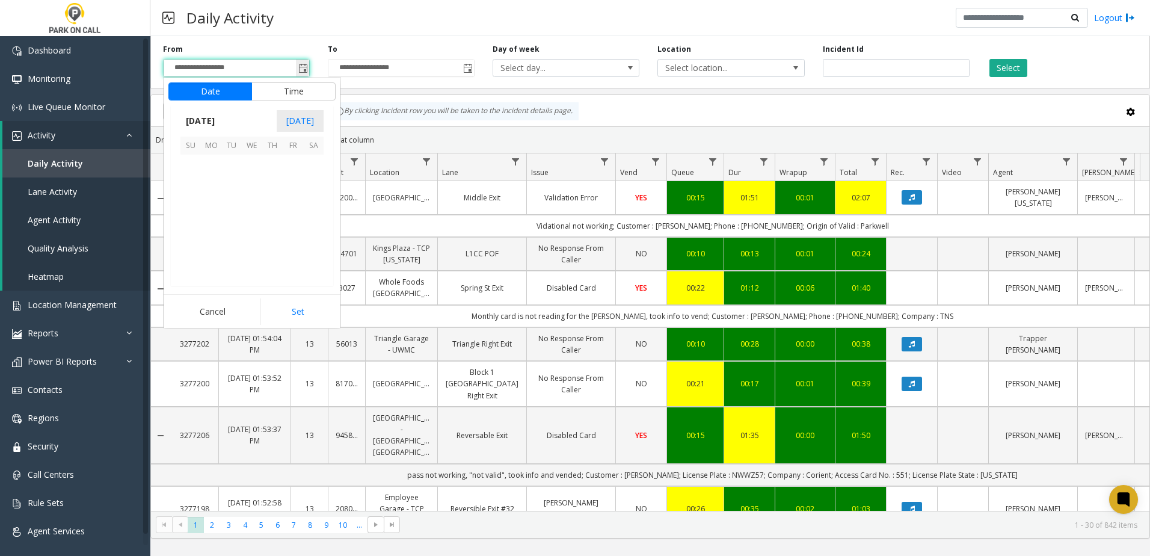
scroll to position [215870, 0]
click at [259, 158] on span "3" at bounding box center [252, 165] width 20 height 20
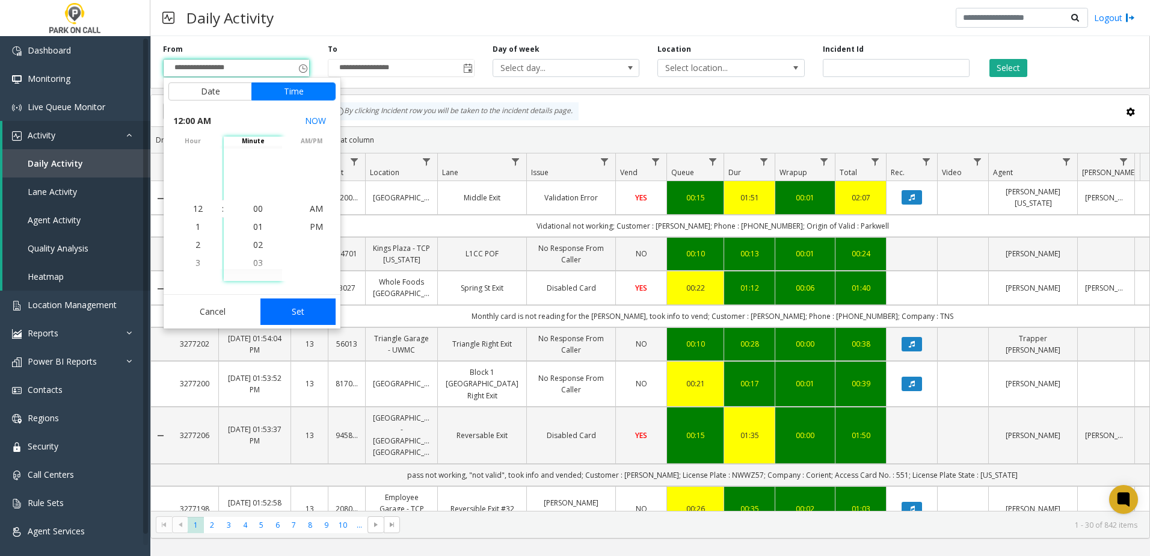
drag, startPoint x: 295, startPoint y: 312, endPoint x: 299, endPoint y: 305, distance: 8.1
click at [295, 312] on button "Set" at bounding box center [298, 311] width 76 height 26
type input "**********"
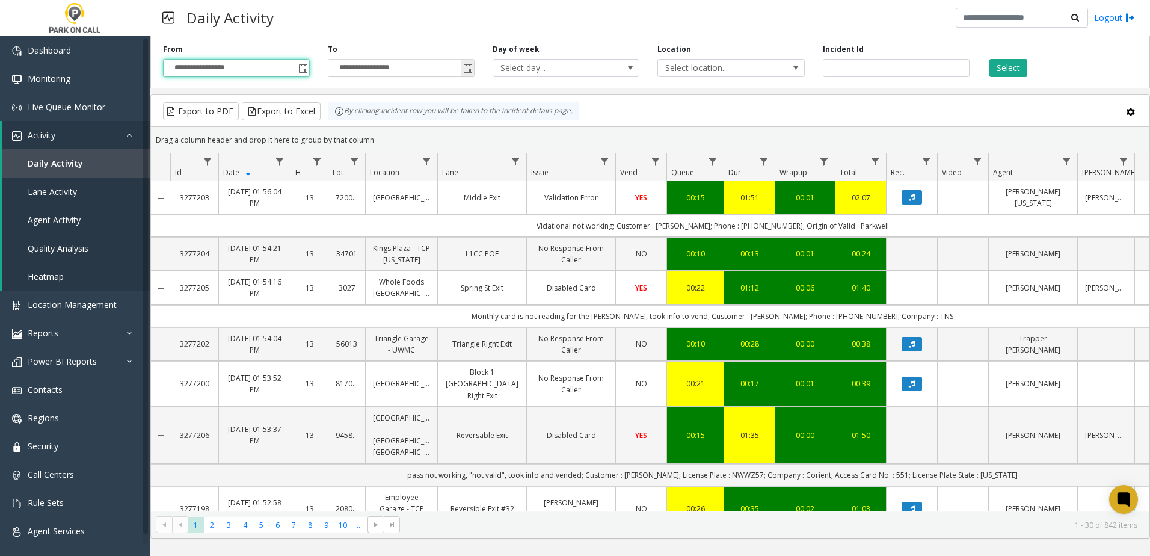
click at [473, 65] on span "Toggle popup" at bounding box center [467, 67] width 13 height 19
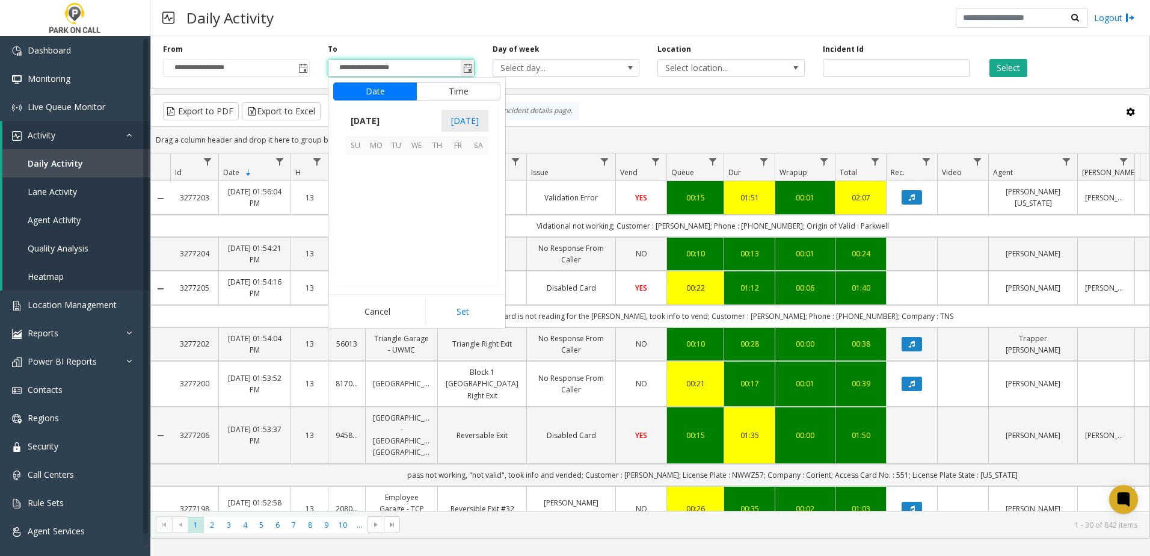
scroll to position [18, 0]
click at [423, 165] on span "3" at bounding box center [417, 165] width 20 height 20
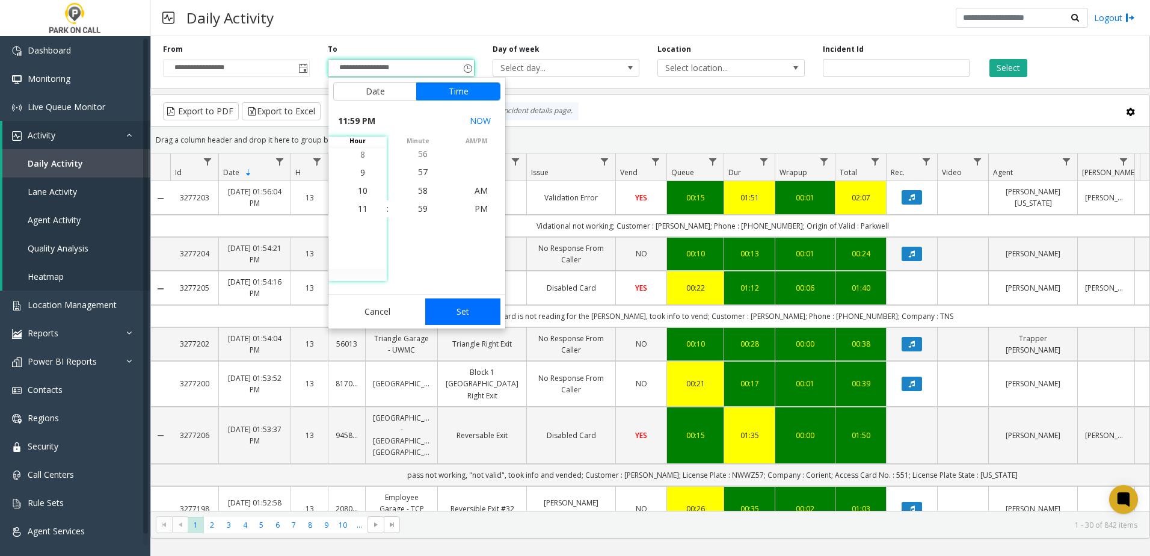
click at [468, 312] on button "Set" at bounding box center [463, 311] width 76 height 26
type input "**********"
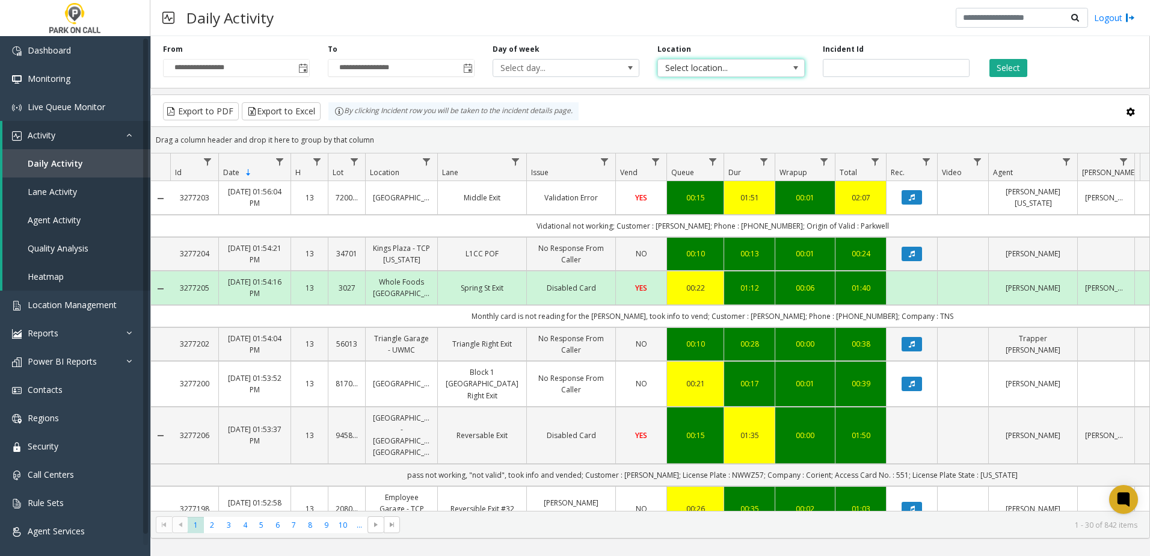
click at [738, 68] on span "Select location..." at bounding box center [716, 68] width 117 height 17
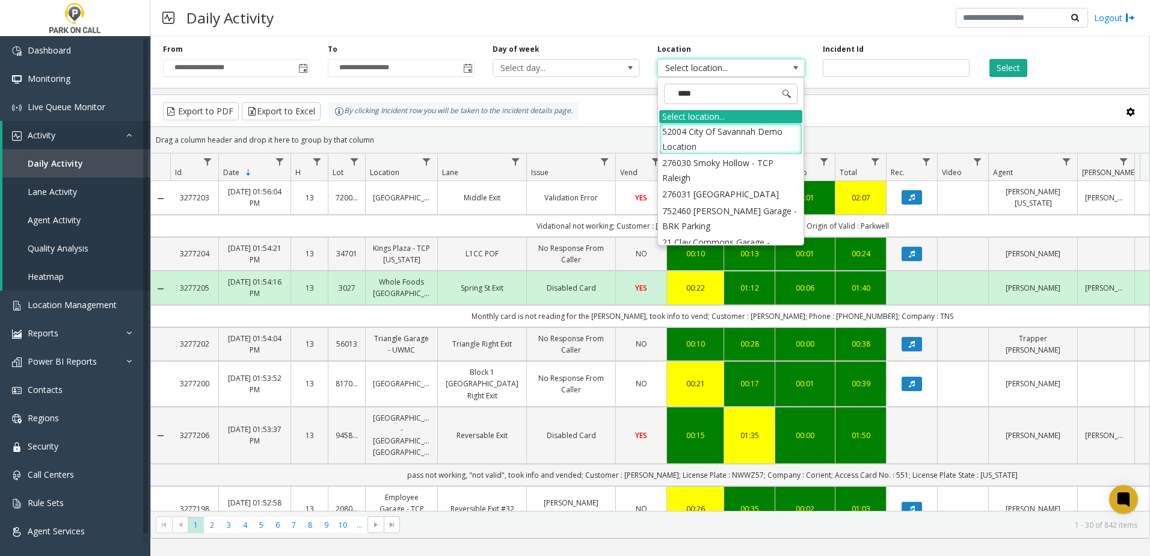
type input "*****"
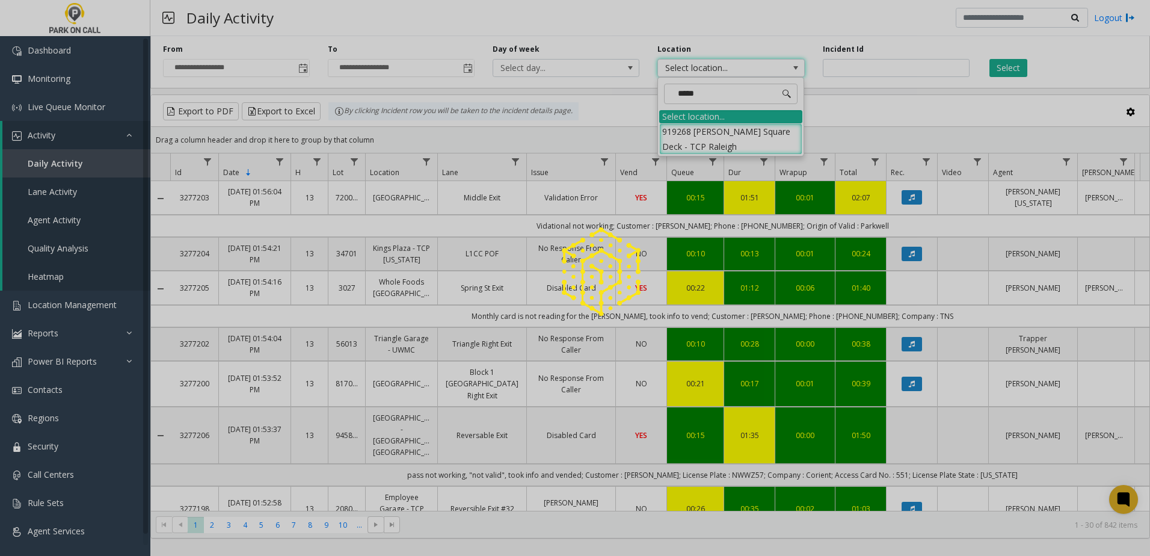
click at [756, 137] on li "919268 [PERSON_NAME] Square Deck - TCP Raleigh" at bounding box center [730, 138] width 143 height 31
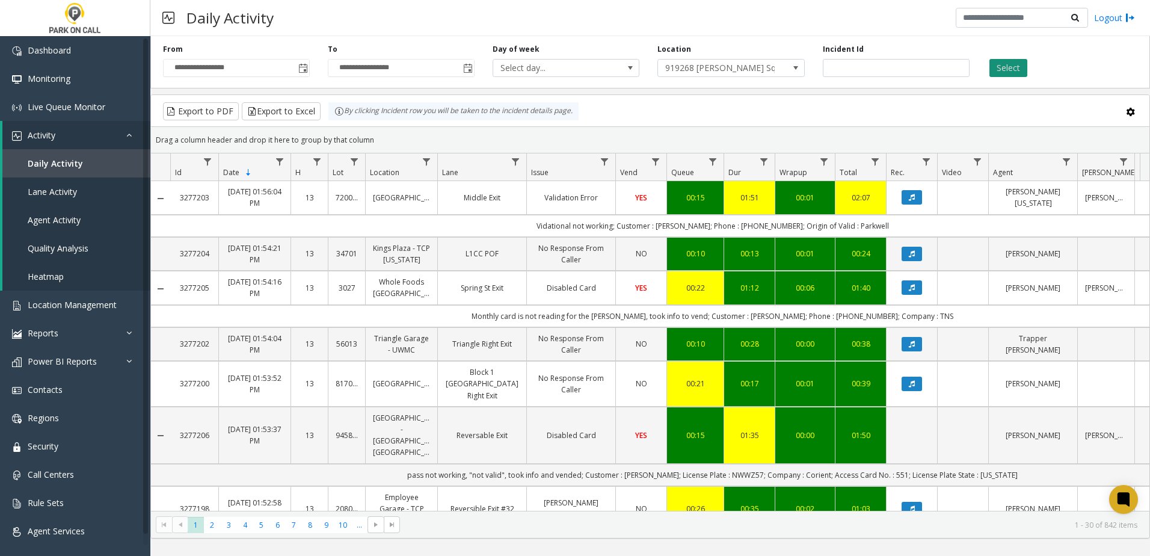
click at [1003, 63] on button "Select" at bounding box center [1008, 68] width 38 height 18
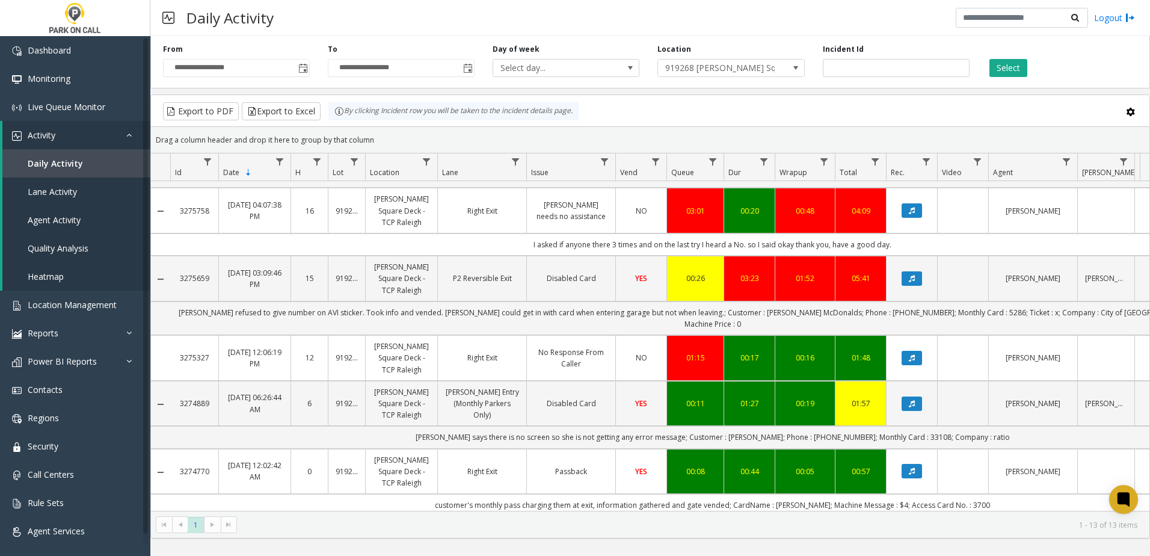
scroll to position [493, 0]
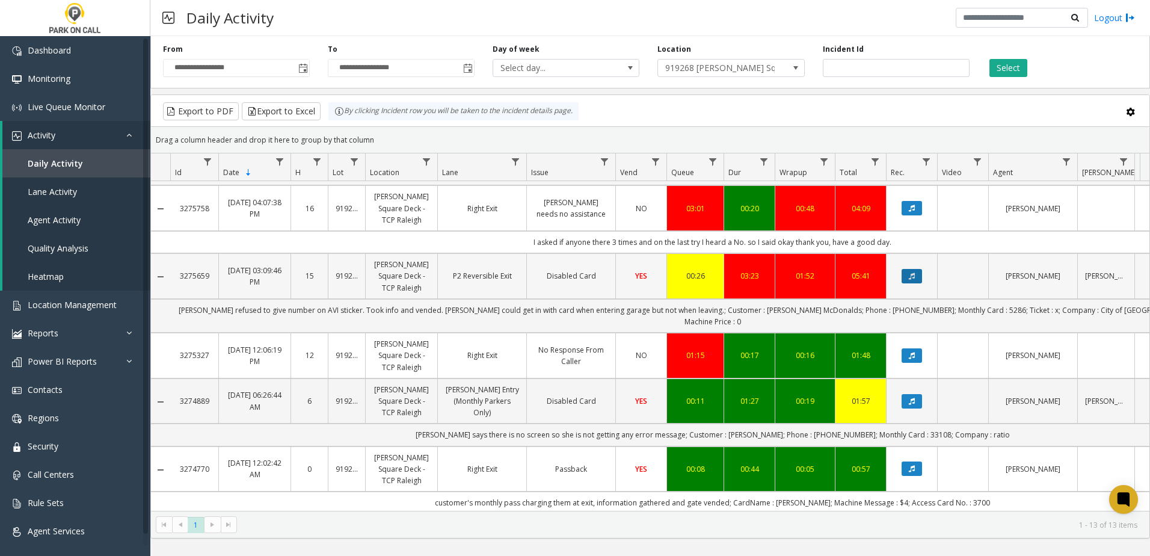
click at [912, 278] on icon "Data table" at bounding box center [912, 275] width 6 height 7
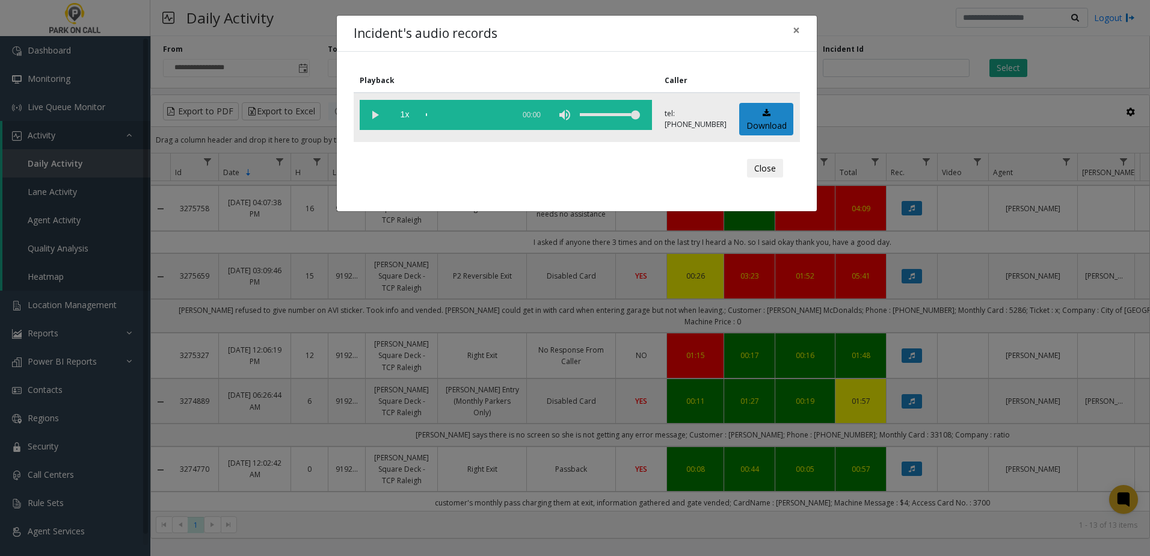
click at [366, 113] on vg-play-pause at bounding box center [375, 115] width 30 height 30
click at [780, 125] on link "Download" at bounding box center [766, 119] width 54 height 33
click at [793, 31] on span "×" at bounding box center [796, 30] width 7 height 17
